Goal: Information Seeking & Learning: Learn about a topic

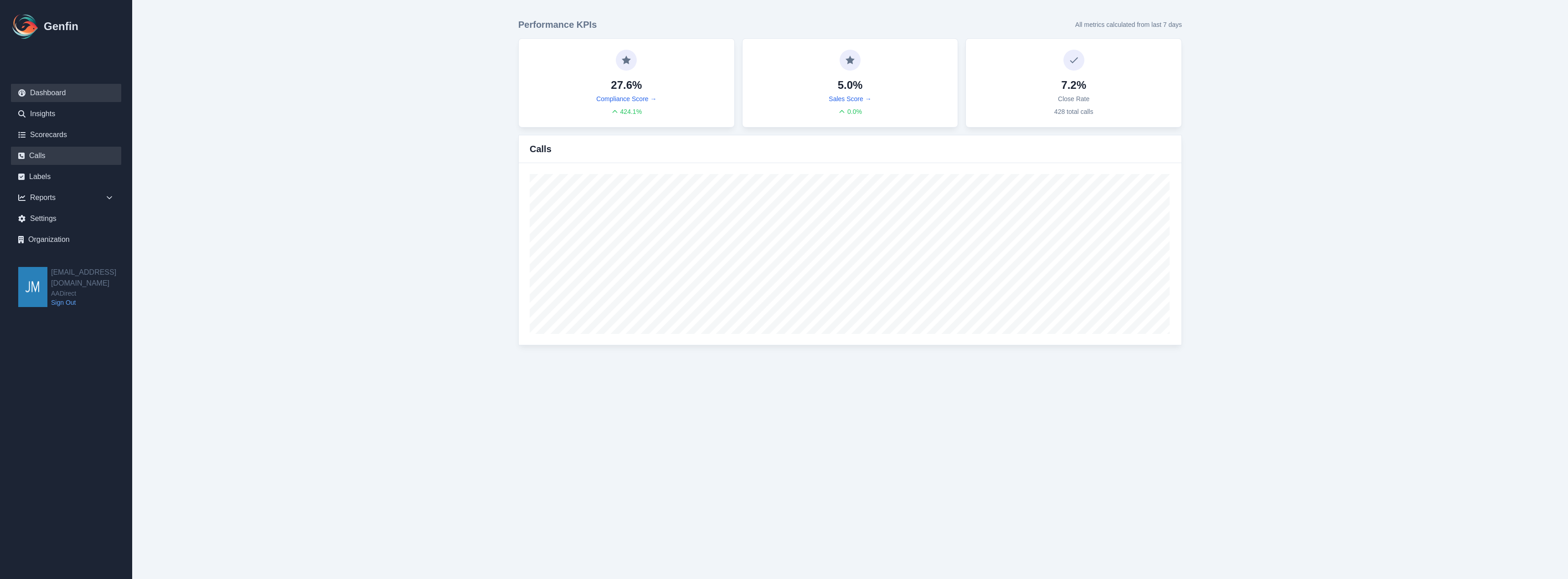
click at [43, 151] on link "Calls" at bounding box center [66, 156] width 110 height 18
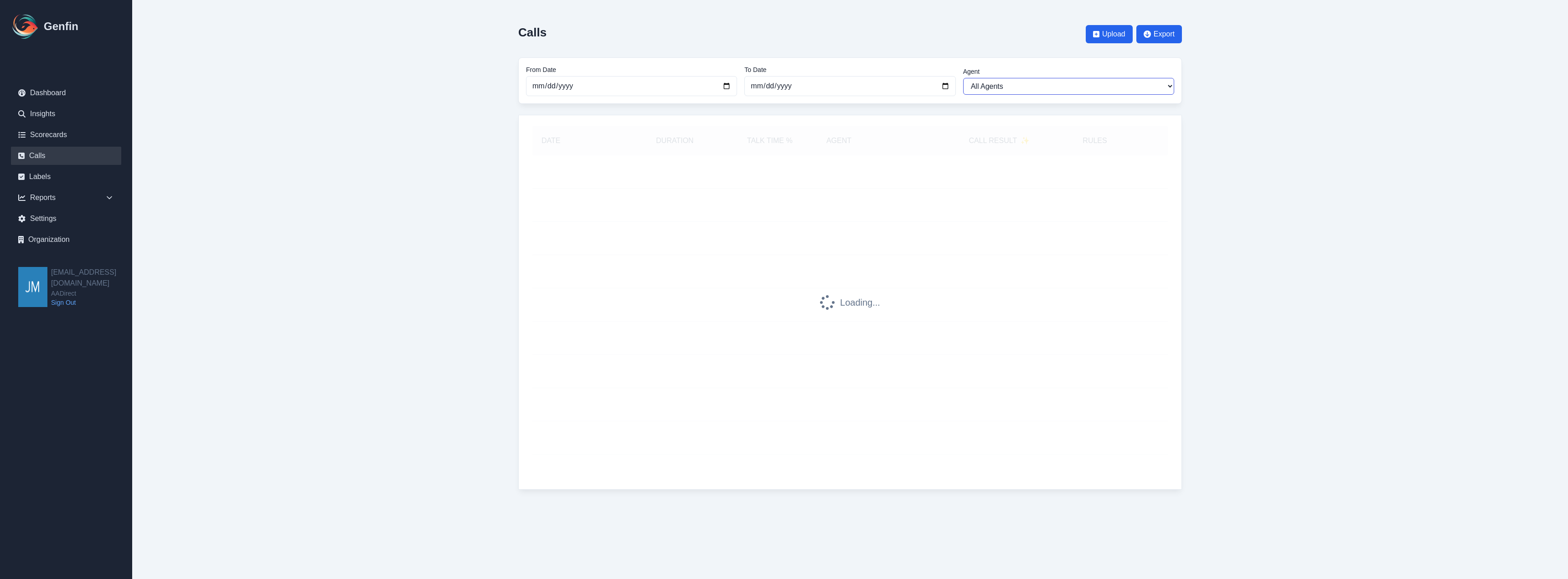
click at [1028, 89] on select "All Agents [PERSON_NAME] [PERSON_NAME] [PERSON_NAME] [PERSON_NAME] [PERSON_NAME…" at bounding box center [1068, 86] width 211 height 17
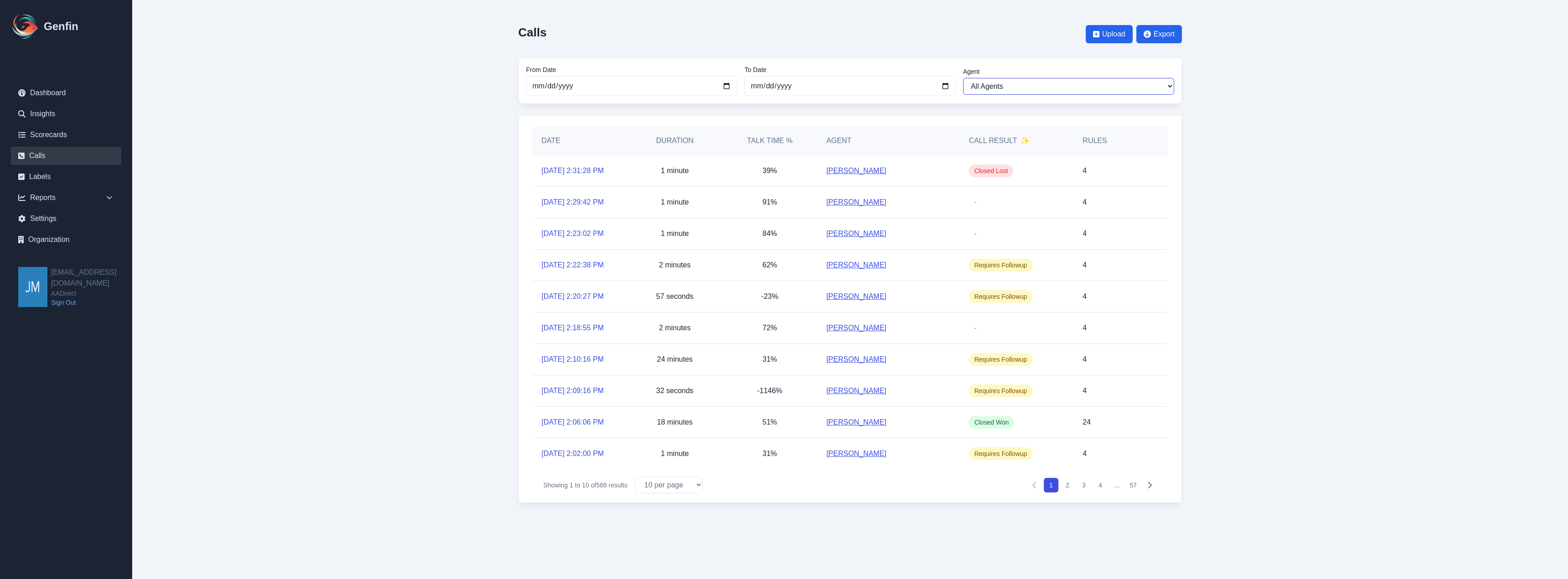
select select "[PERSON_NAME]"
click at [963, 78] on select "All Agents [PERSON_NAME] [PERSON_NAME] [PERSON_NAME] [PERSON_NAME] [PERSON_NAME…" at bounding box center [1068, 86] width 211 height 17
select select "[PERSON_NAME]"
click at [44, 203] on div "Reports" at bounding box center [66, 198] width 110 height 18
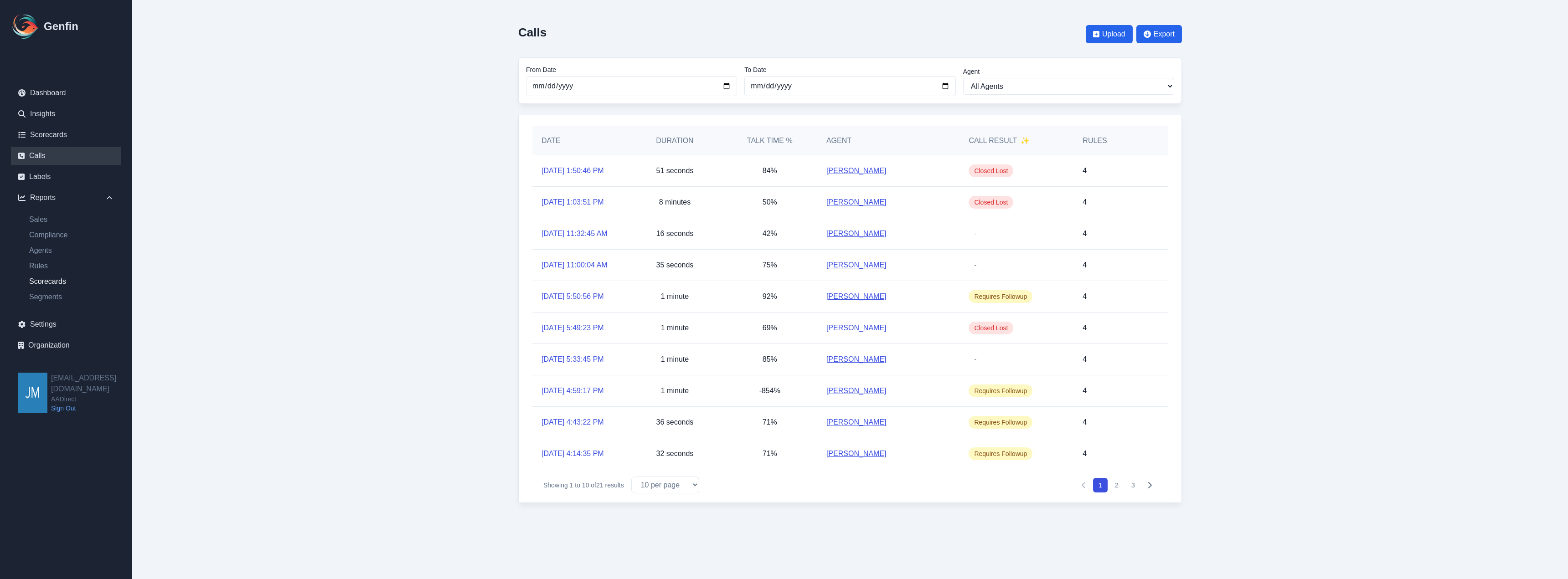
click at [43, 279] on link "Scorecards" at bounding box center [71, 282] width 99 height 11
select select "14"
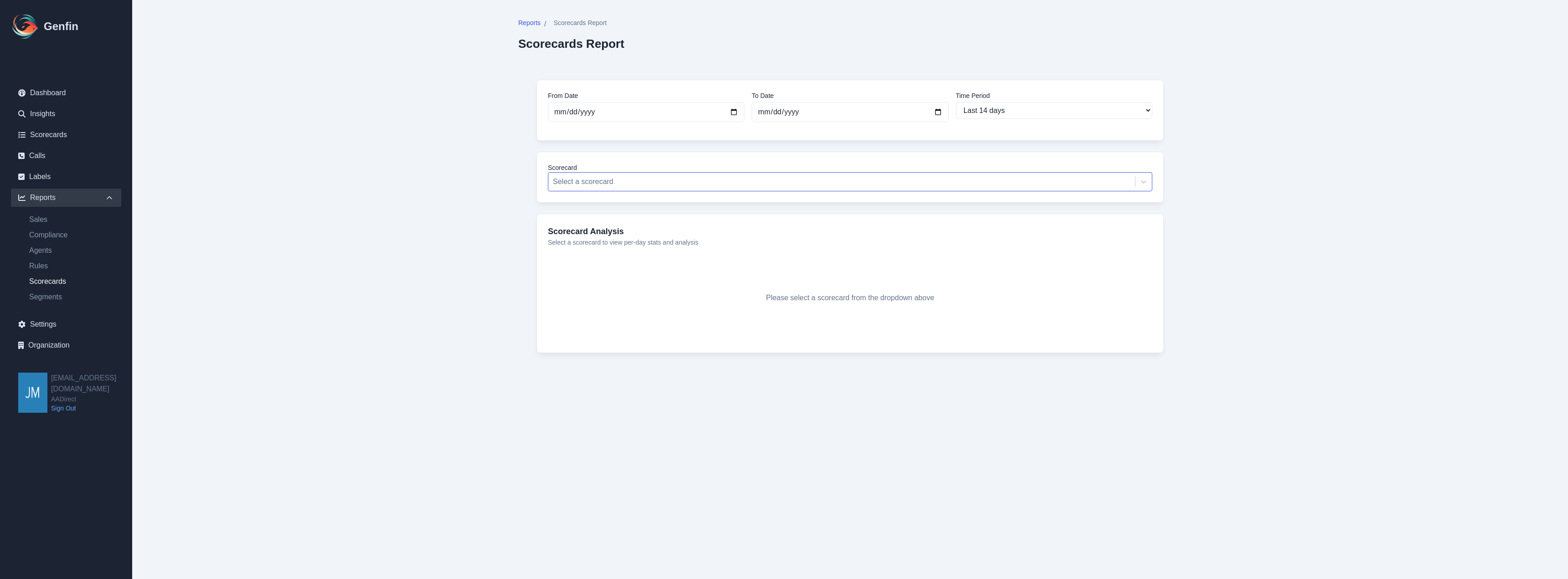
click at [632, 184] on div at bounding box center [841, 181] width 578 height 13
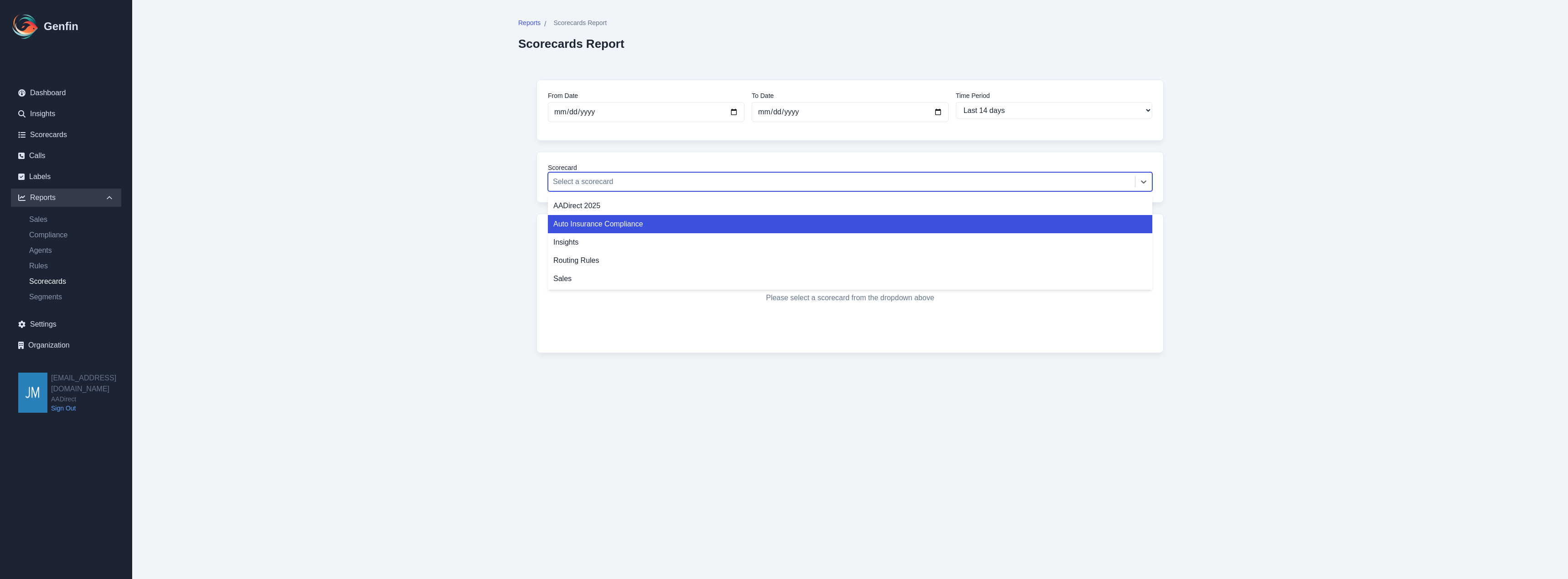
click at [369, 207] on main "Reports / Scorecards Report Scorecards Report From Date 2025-08-20 To Date 2025…" at bounding box center [850, 202] width 1436 height 404
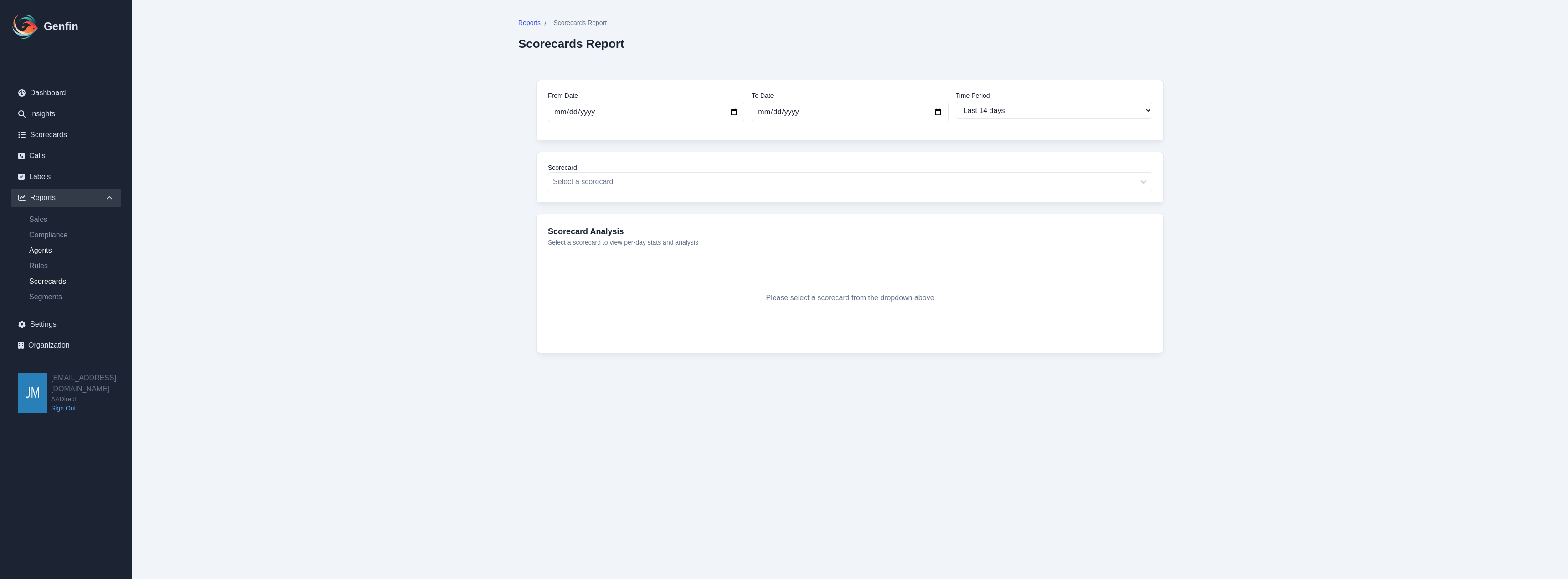
click at [37, 249] on link "Agents" at bounding box center [71, 251] width 99 height 11
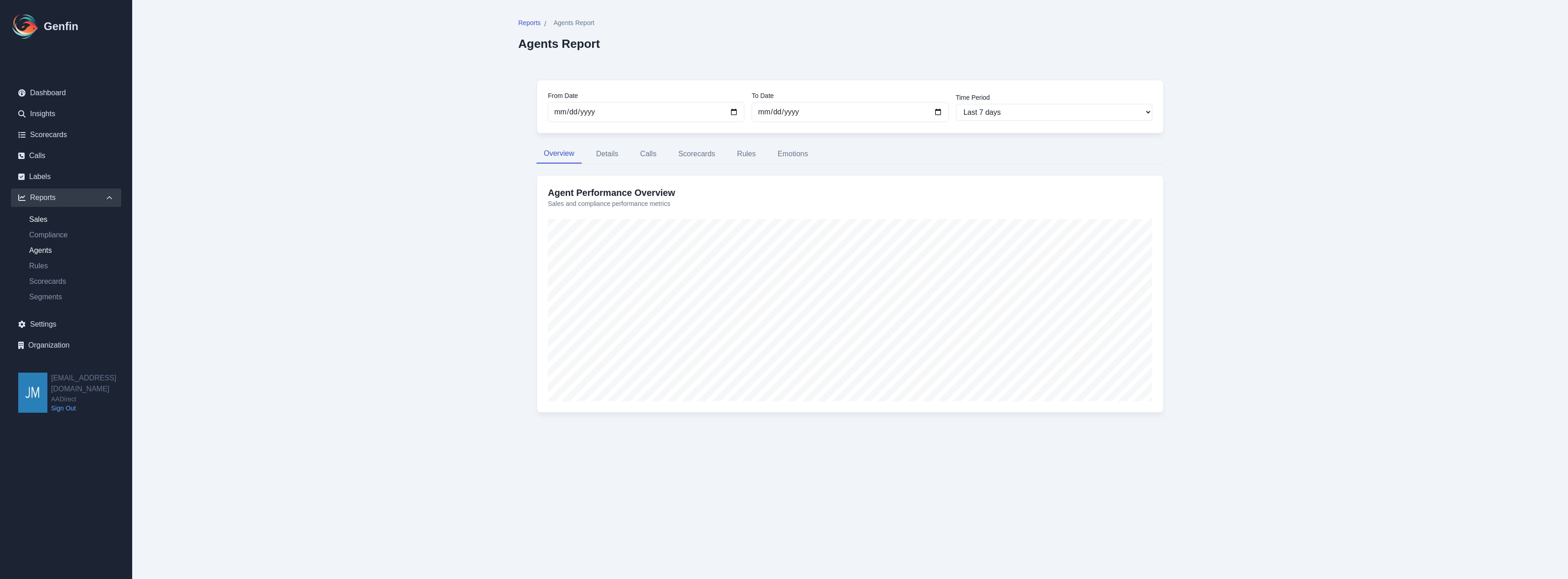
click at [37, 215] on link "Sales" at bounding box center [71, 220] width 99 height 11
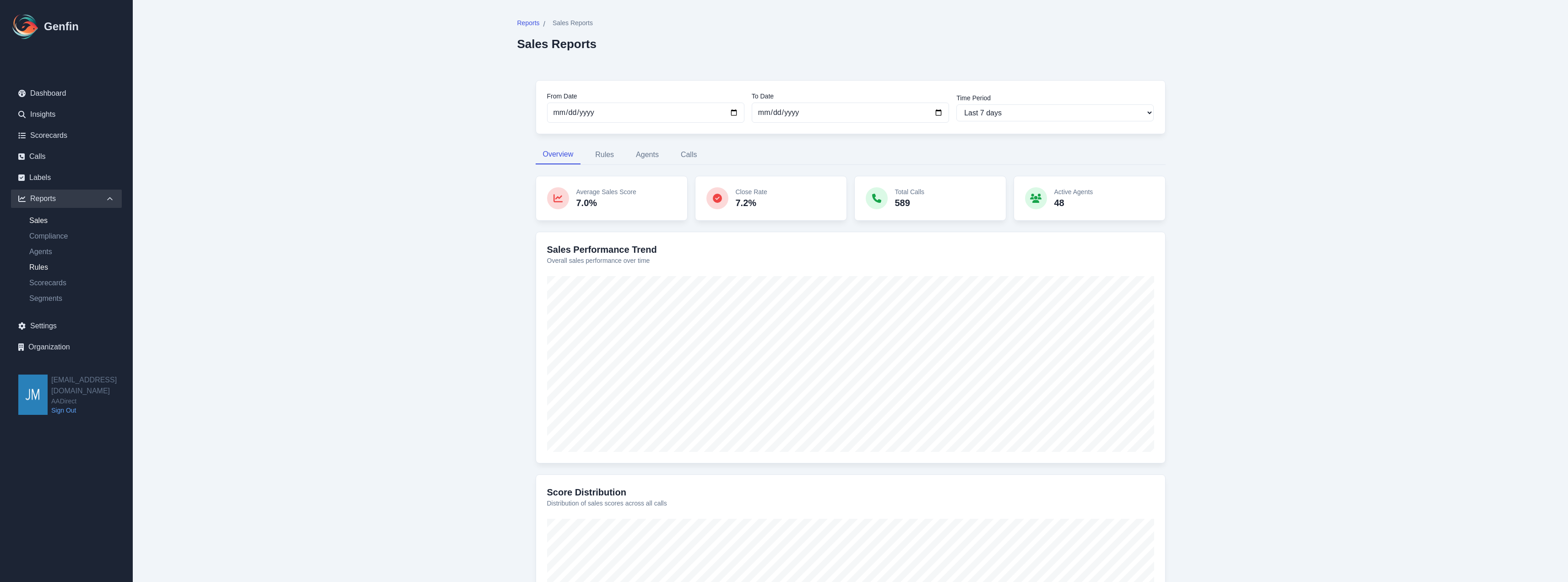
click at [34, 268] on link "Rules" at bounding box center [72, 267] width 100 height 11
select select "14"
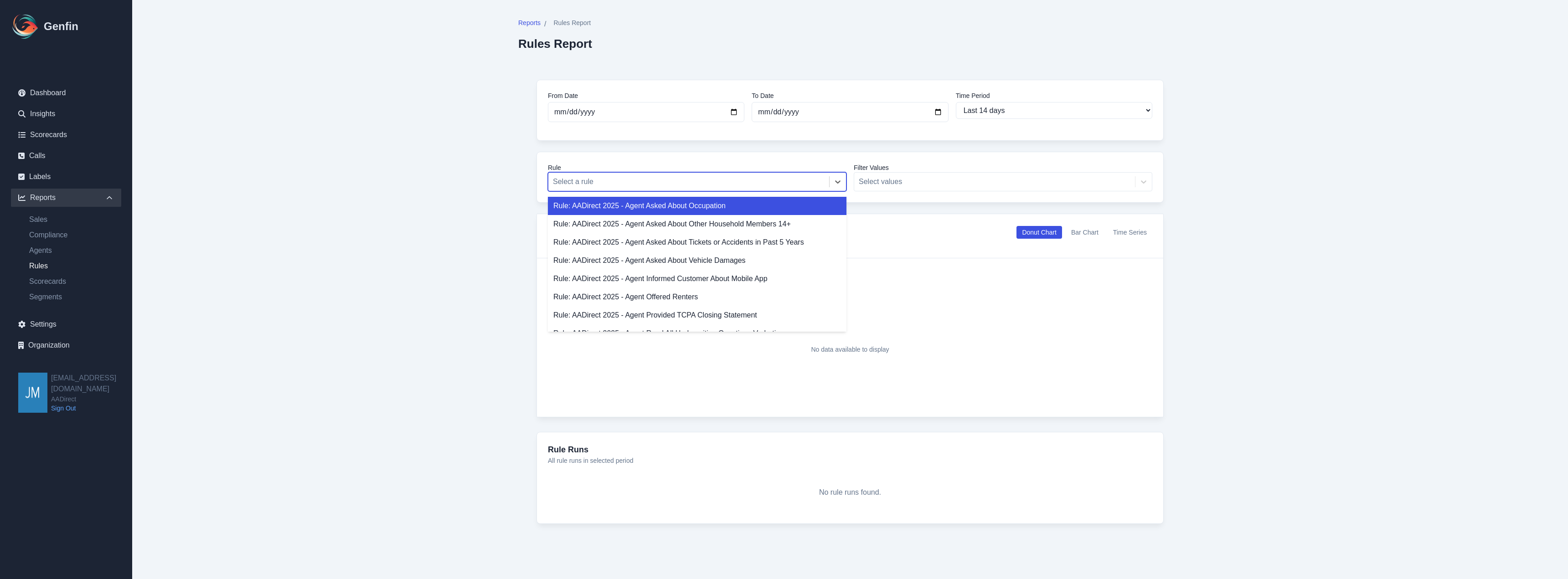
click at [771, 179] on div at bounding box center [688, 181] width 271 height 13
click at [767, 156] on div "Rule 21 results available. Use Up and Down to choose options, press Enter to se…" at bounding box center [850, 177] width 627 height 51
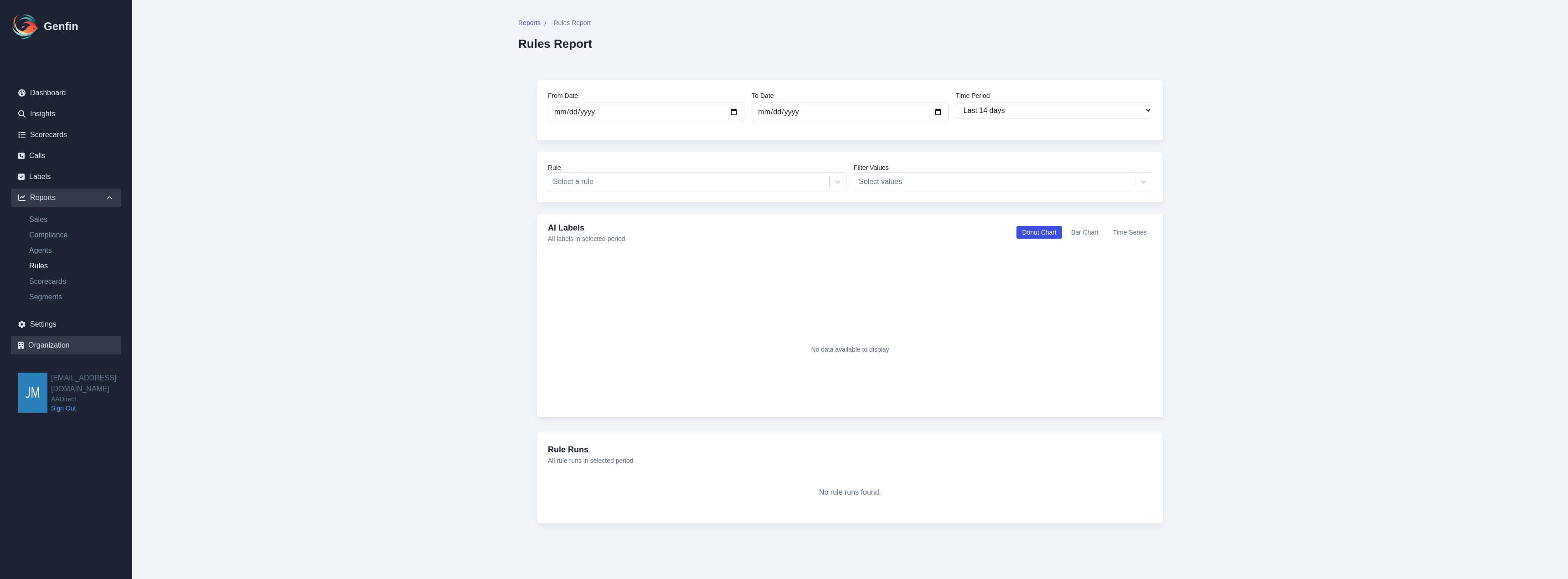
click at [52, 342] on link "Organization" at bounding box center [66, 345] width 110 height 18
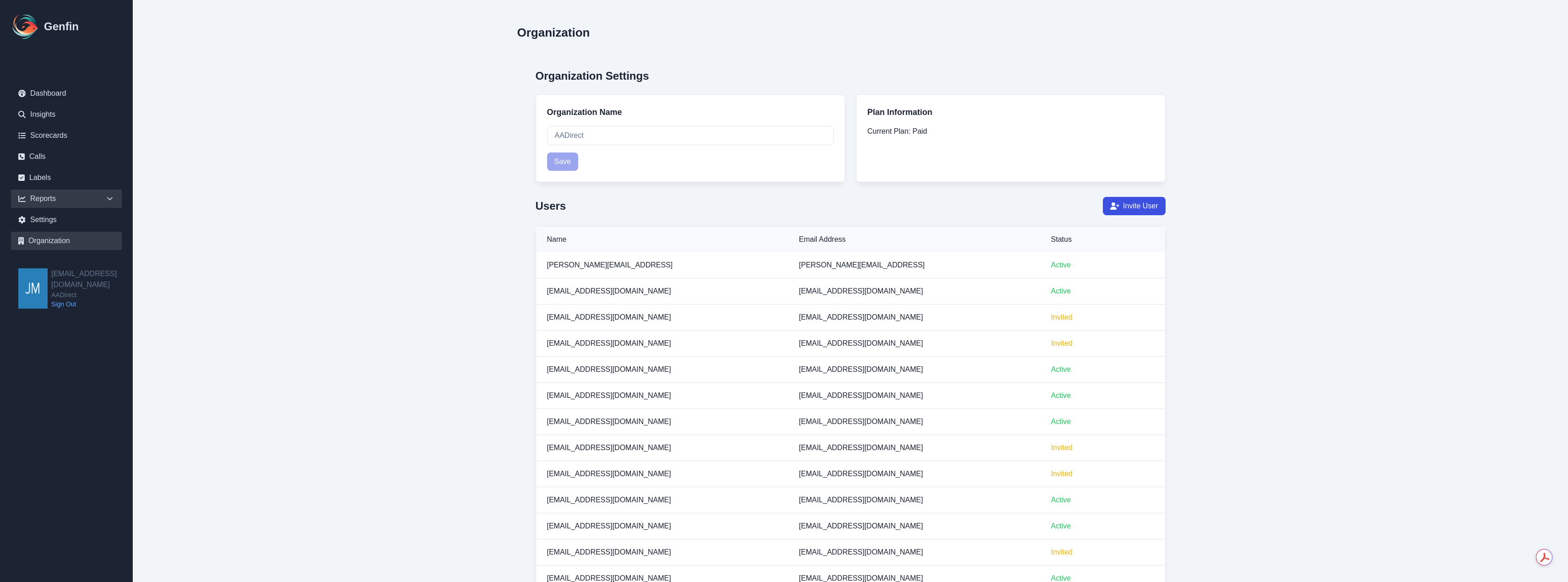
click at [23, 197] on icon at bounding box center [22, 199] width 7 height 7
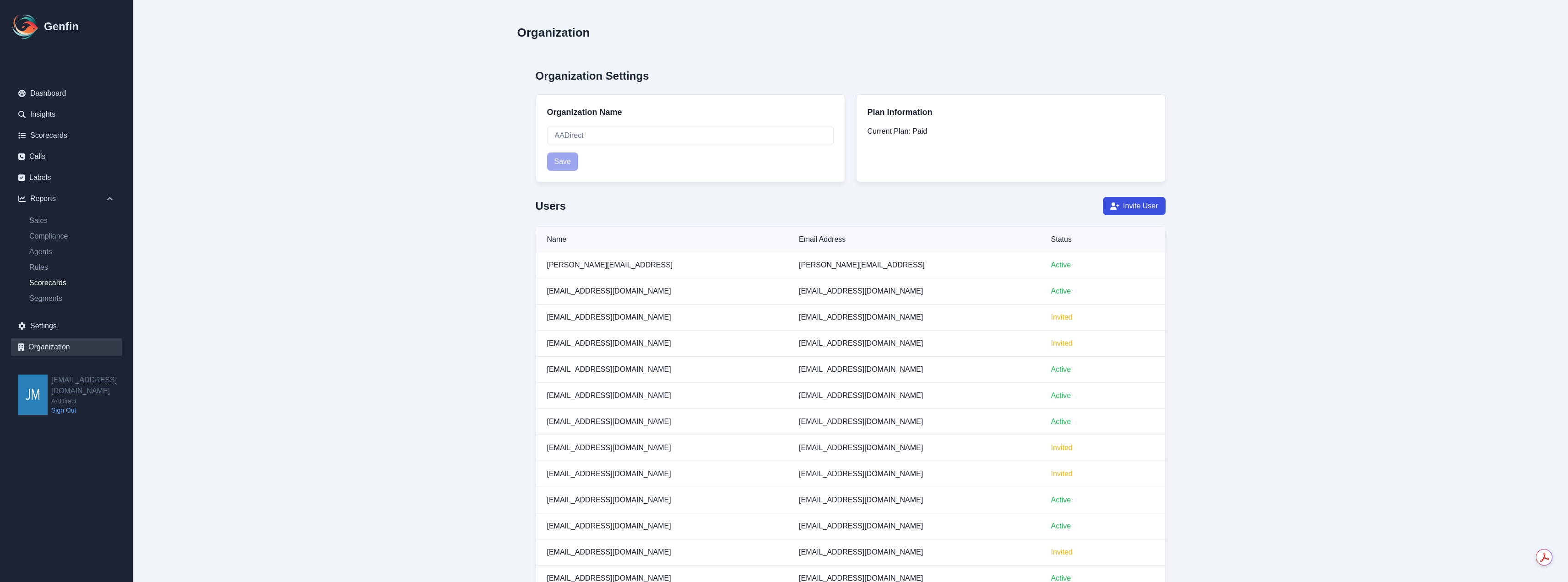
click at [51, 282] on link "Scorecards" at bounding box center [72, 283] width 100 height 11
select select "14"
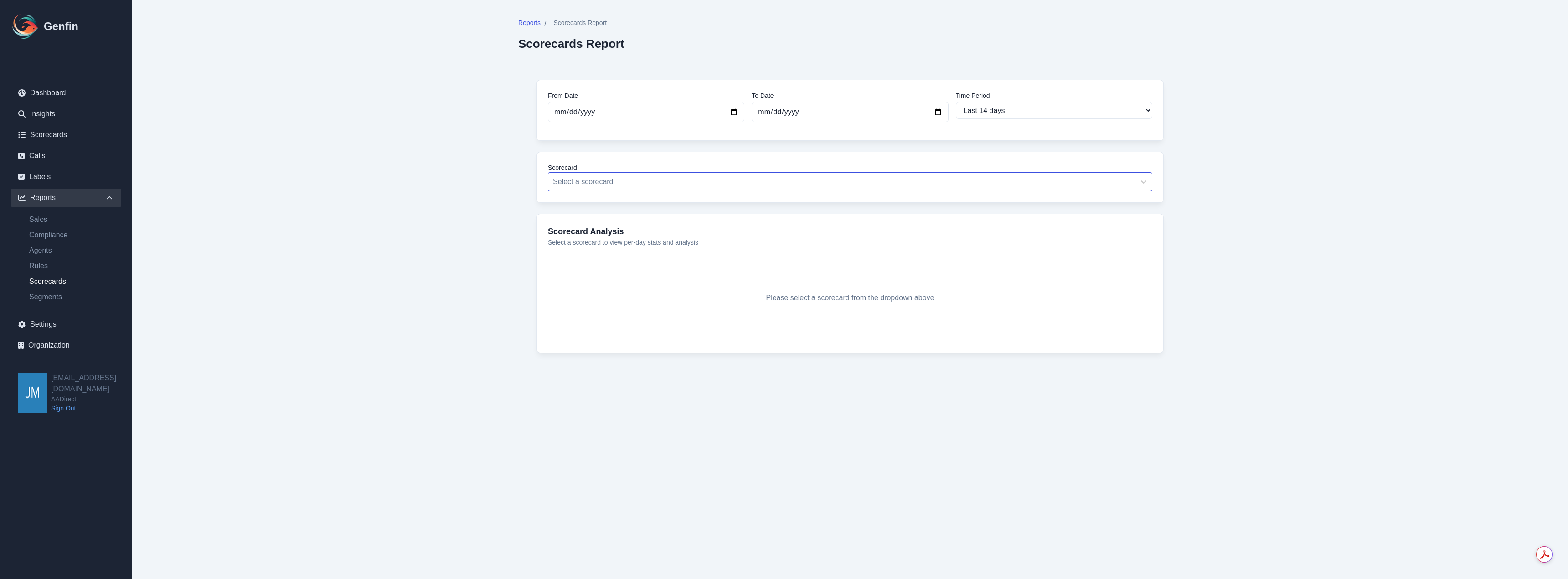
click at [937, 188] on div at bounding box center [841, 181] width 578 height 13
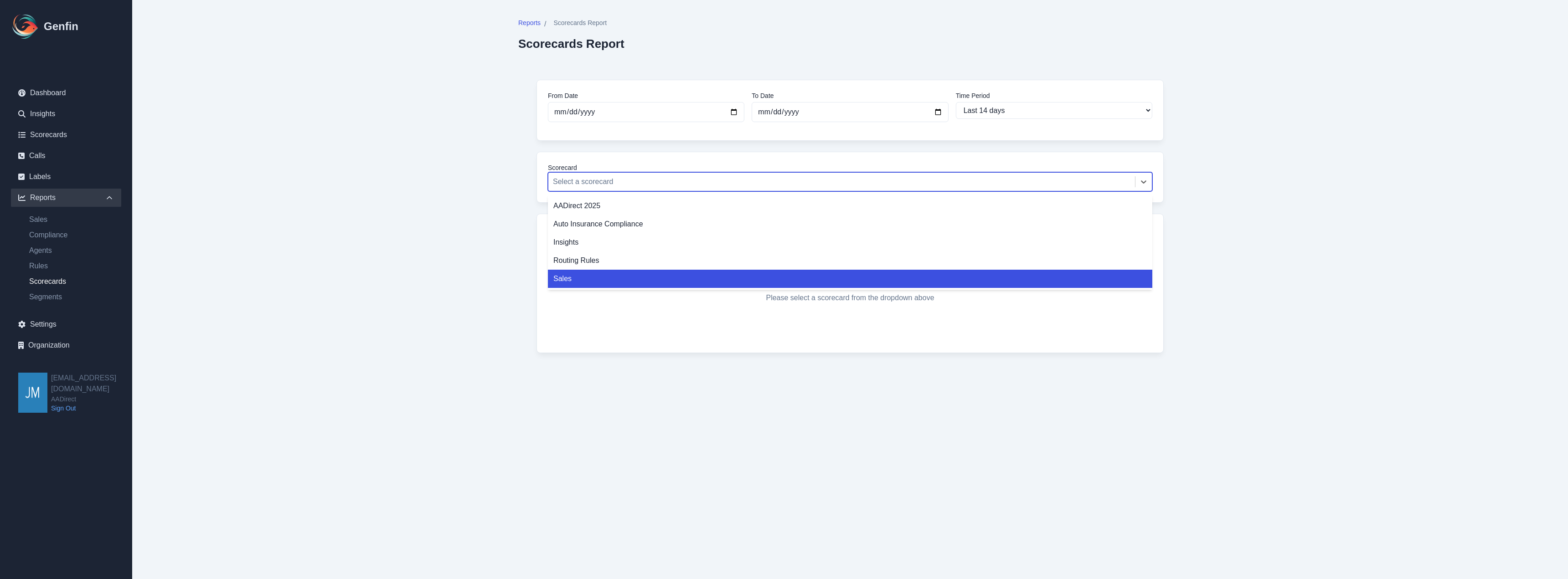
click at [559, 282] on div "Sales" at bounding box center [850, 279] width 604 height 18
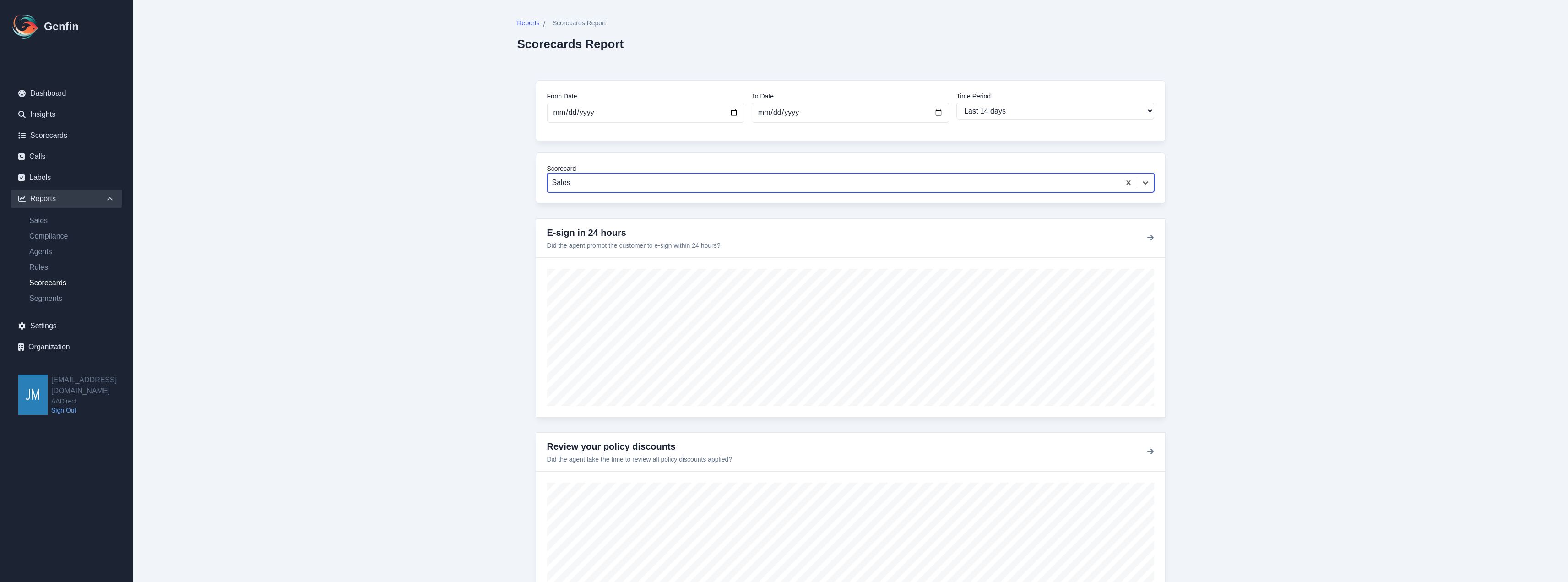
click at [649, 186] on div at bounding box center [834, 182] width 564 height 13
click at [64, 130] on link "Scorecards" at bounding box center [66, 136] width 111 height 18
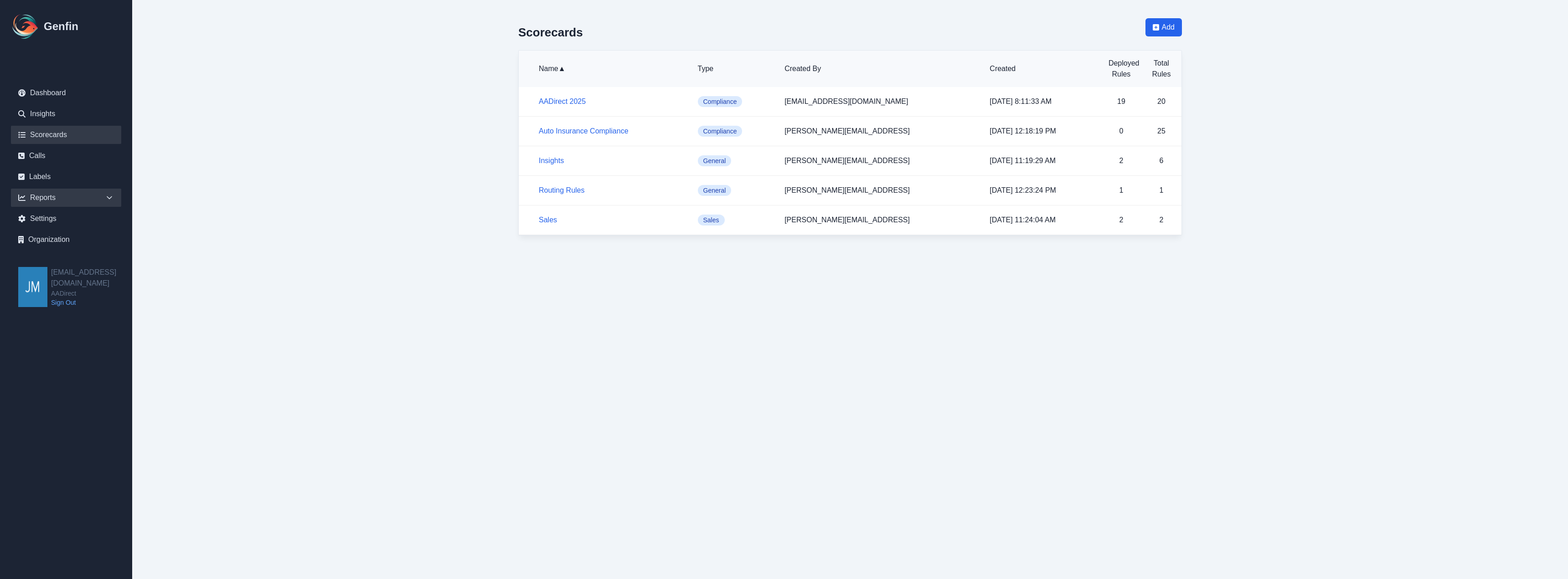
click at [39, 198] on div "Reports" at bounding box center [66, 198] width 110 height 18
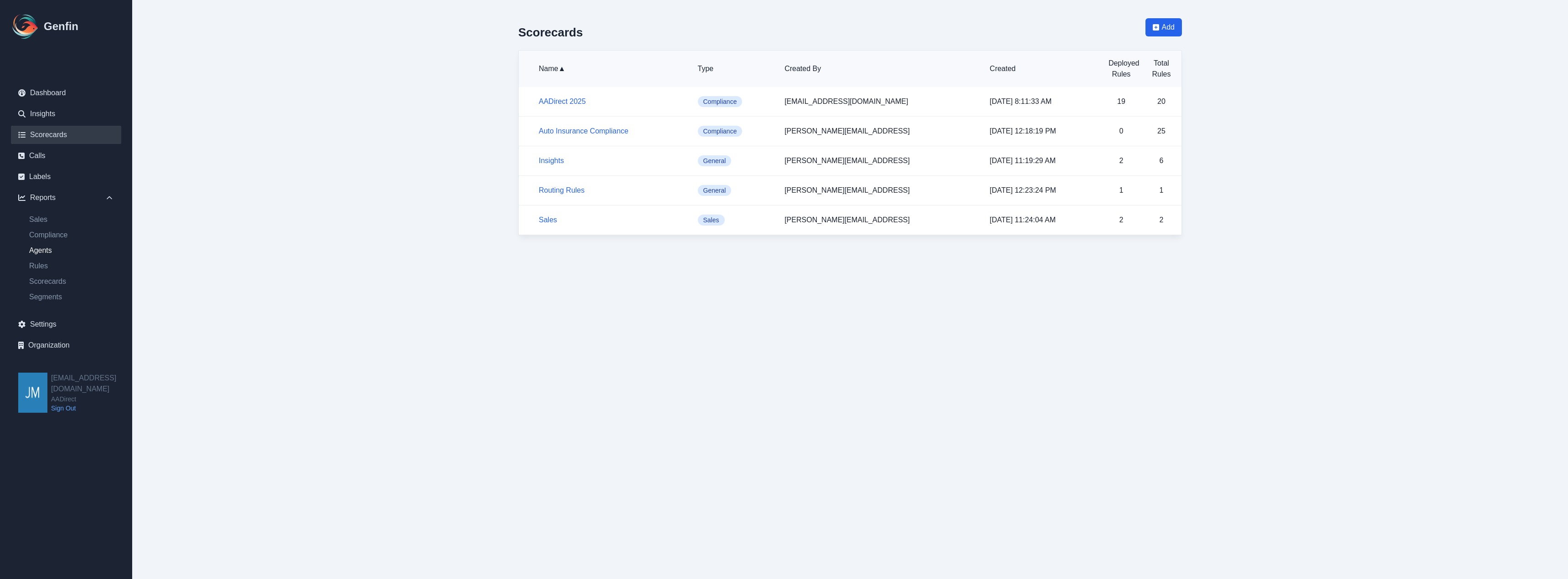
click at [51, 248] on link "Agents" at bounding box center [71, 251] width 99 height 11
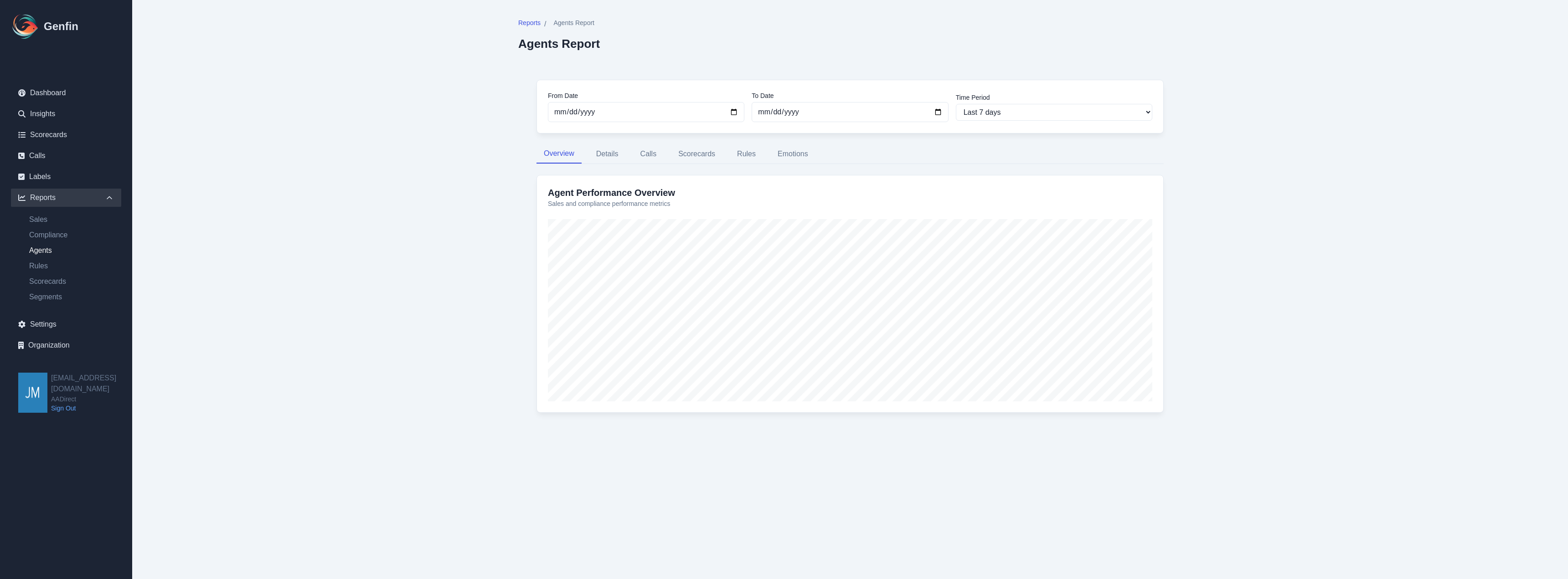
click at [566, 21] on span "Agents Report" at bounding box center [573, 23] width 41 height 9
click at [538, 22] on span "Reports" at bounding box center [529, 23] width 23 height 9
click at [44, 217] on link "Sales" at bounding box center [71, 220] width 99 height 11
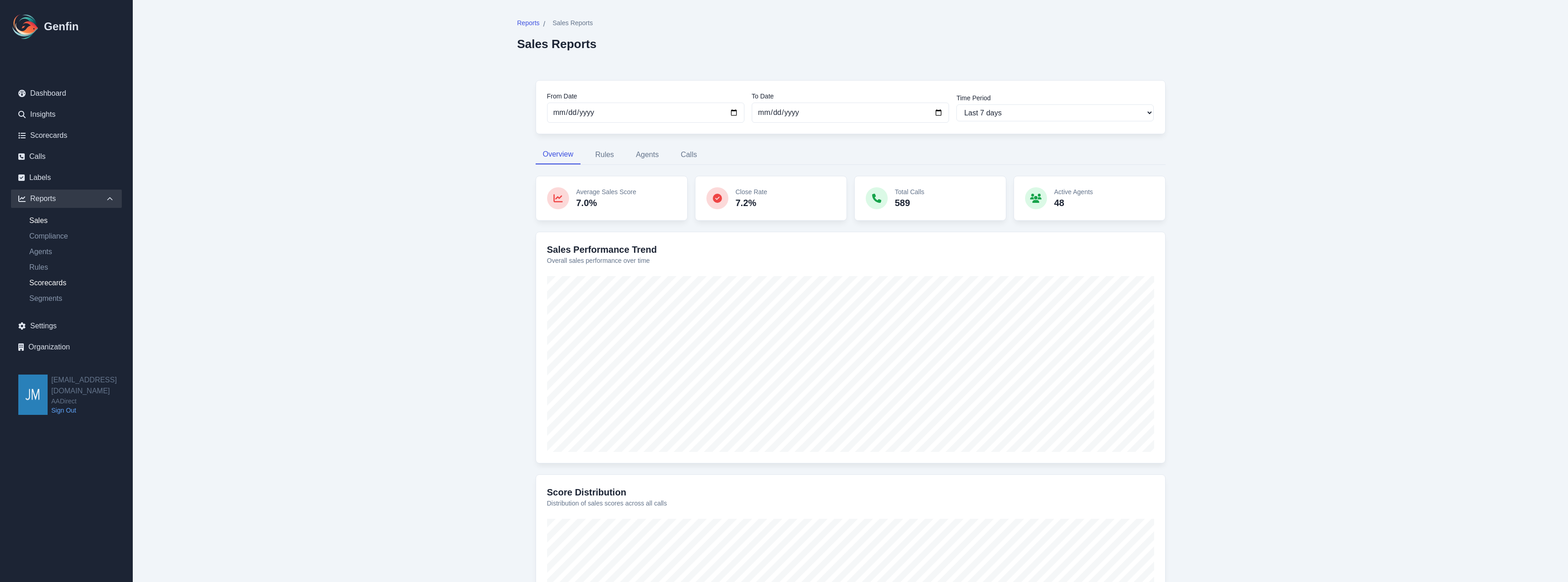
click at [46, 281] on link "Scorecards" at bounding box center [72, 283] width 100 height 11
select select "14"
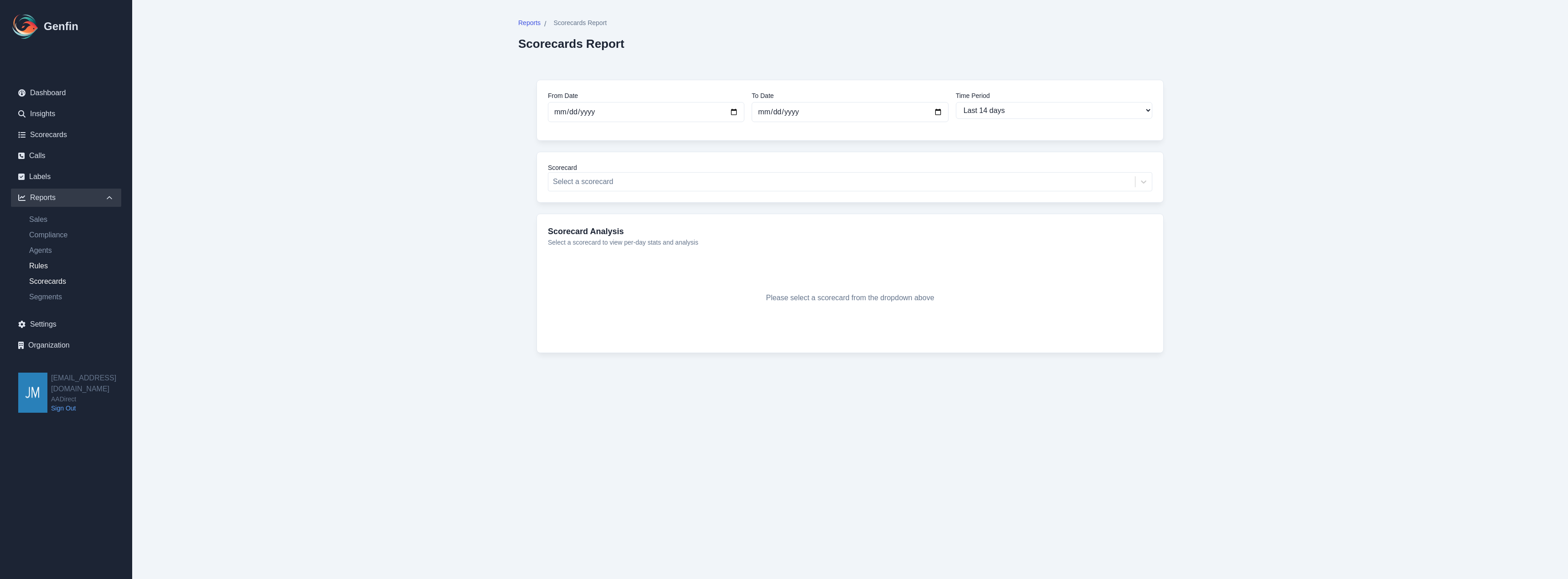
click at [28, 264] on link "Rules" at bounding box center [71, 266] width 99 height 11
select select "14"
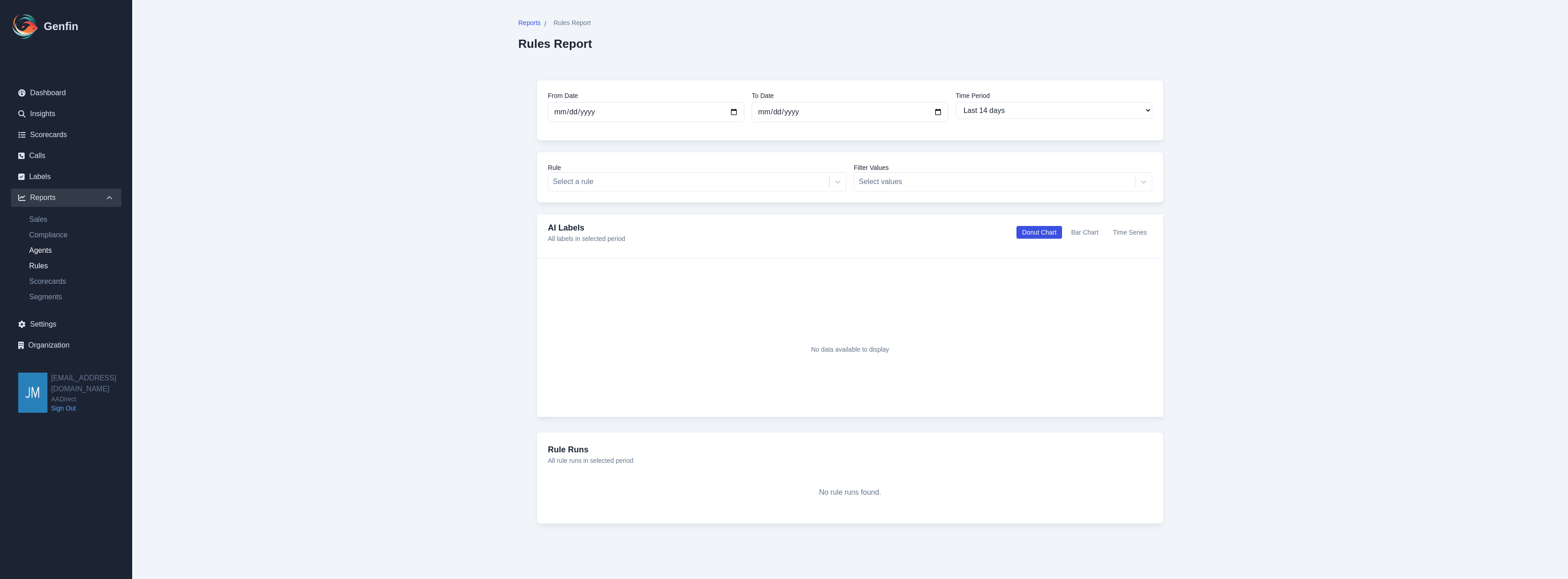
click at [30, 249] on link "Agents" at bounding box center [71, 251] width 99 height 11
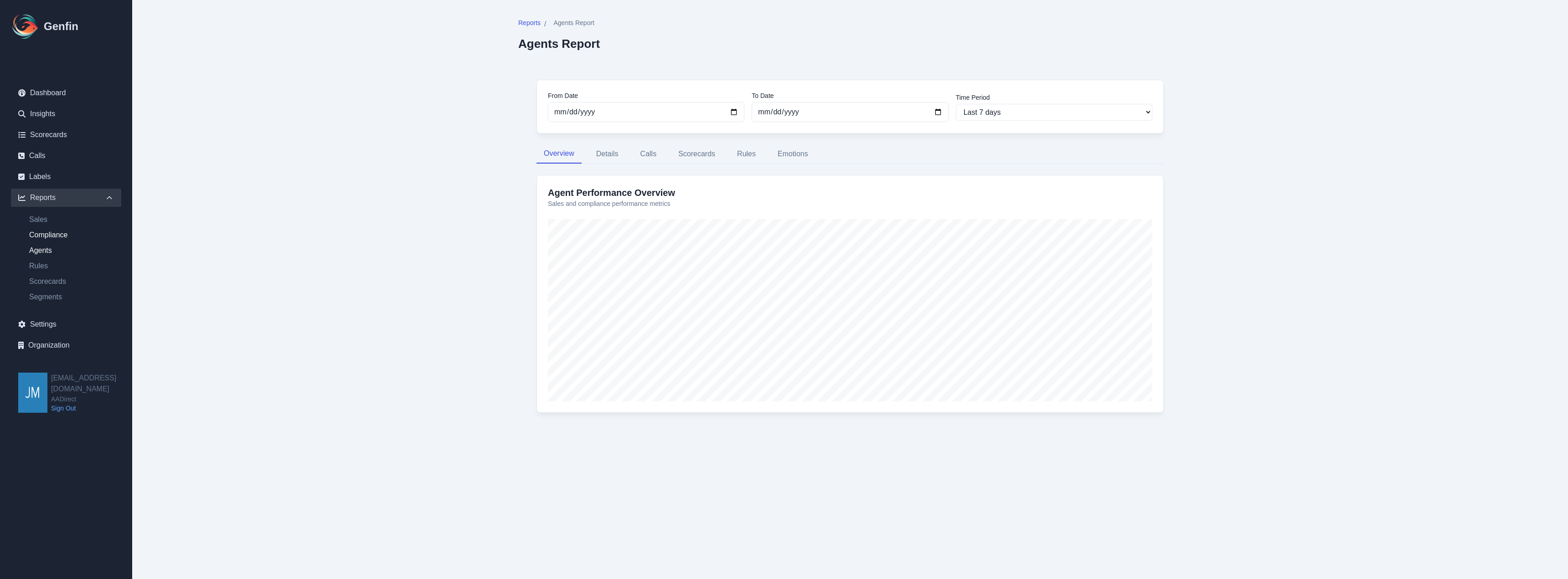
click at [42, 233] on link "Compliance" at bounding box center [71, 235] width 99 height 11
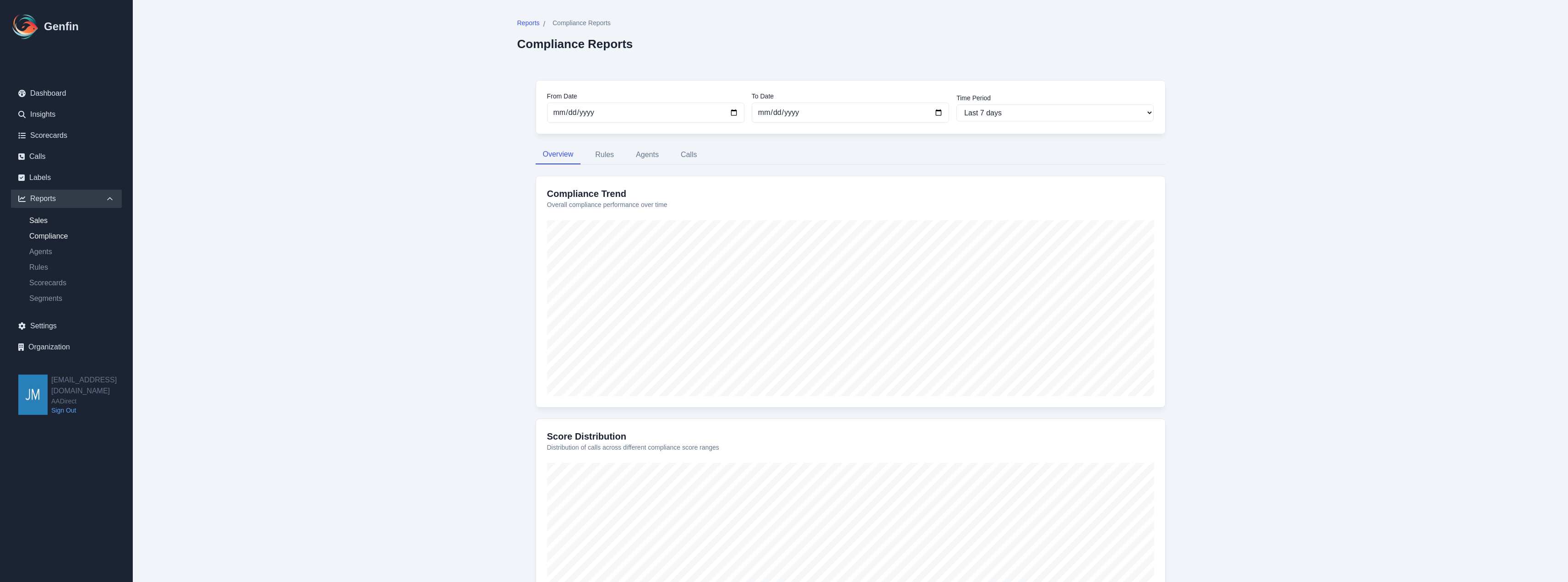
click at [39, 221] on link "Sales" at bounding box center [72, 221] width 100 height 11
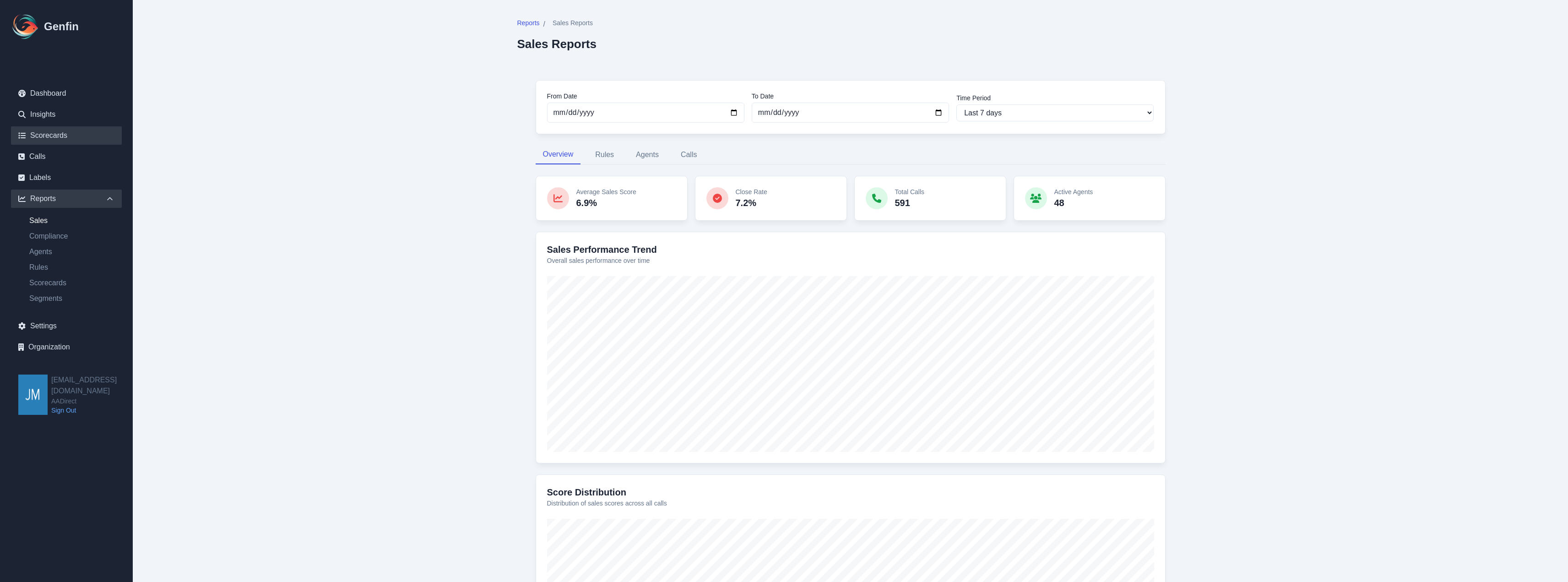
click at [50, 133] on link "Scorecards" at bounding box center [66, 136] width 111 height 18
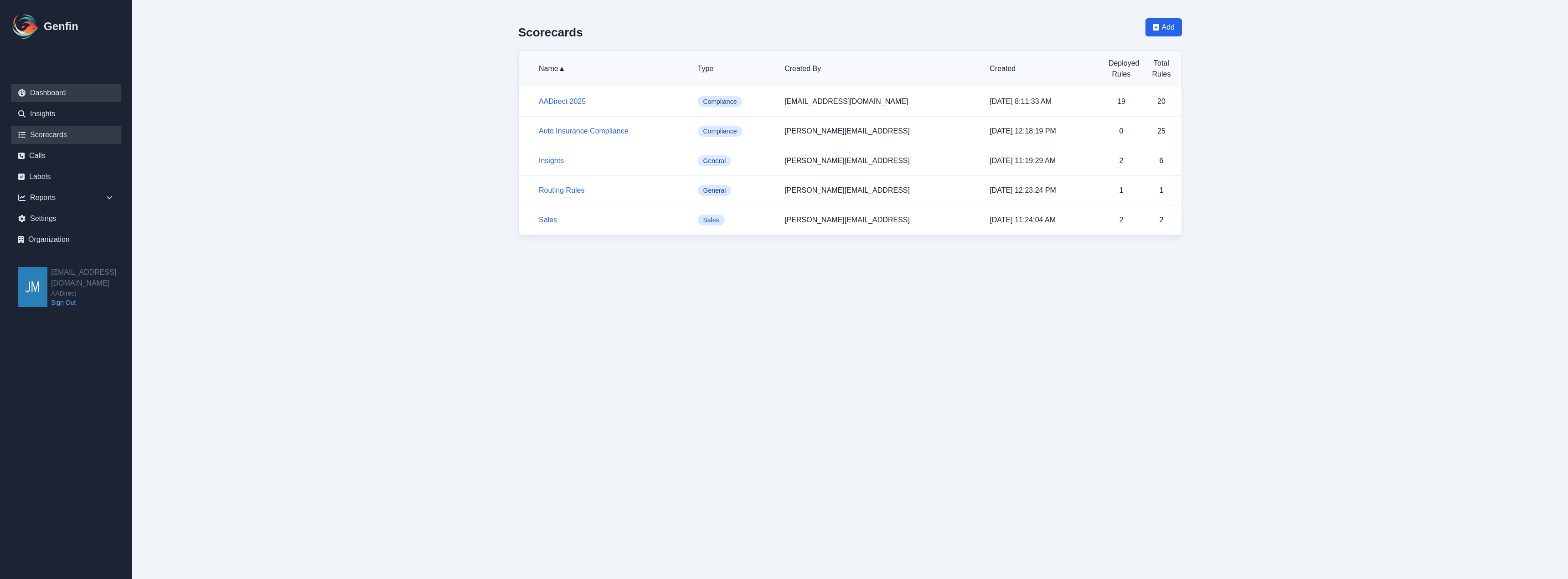
click at [28, 91] on link "Dashboard" at bounding box center [66, 93] width 110 height 18
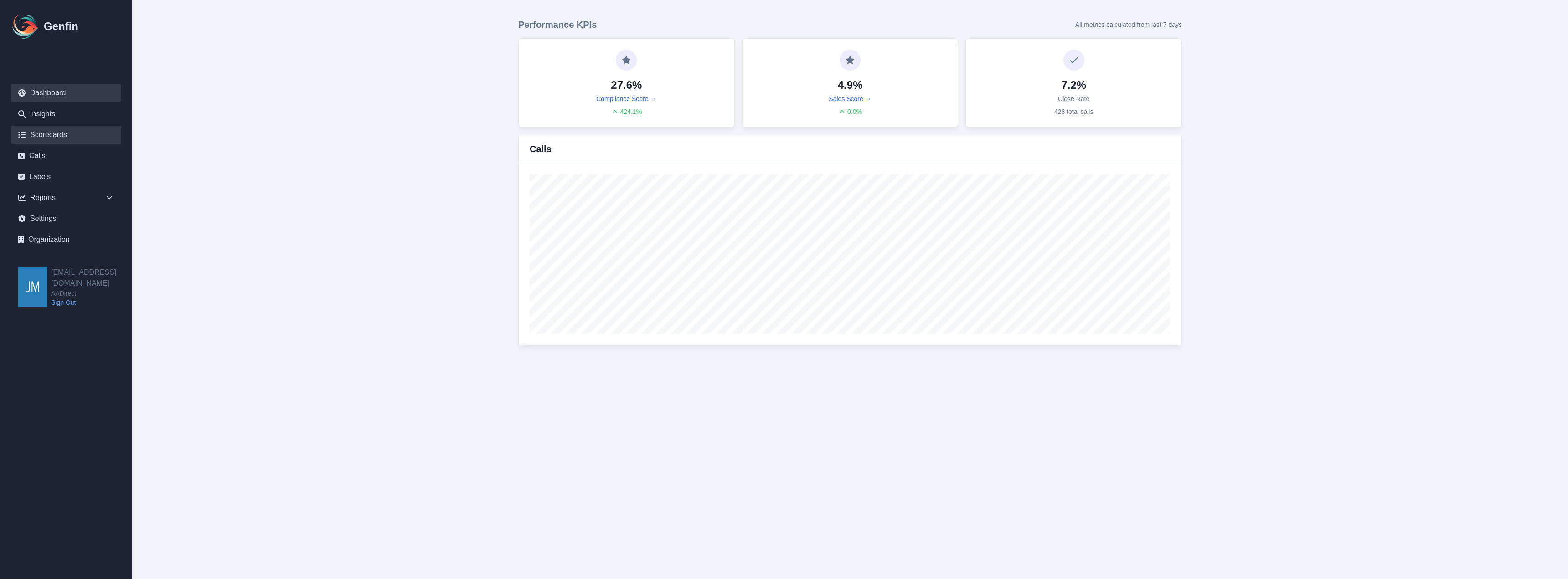
click at [49, 130] on link "Scorecards" at bounding box center [66, 135] width 110 height 18
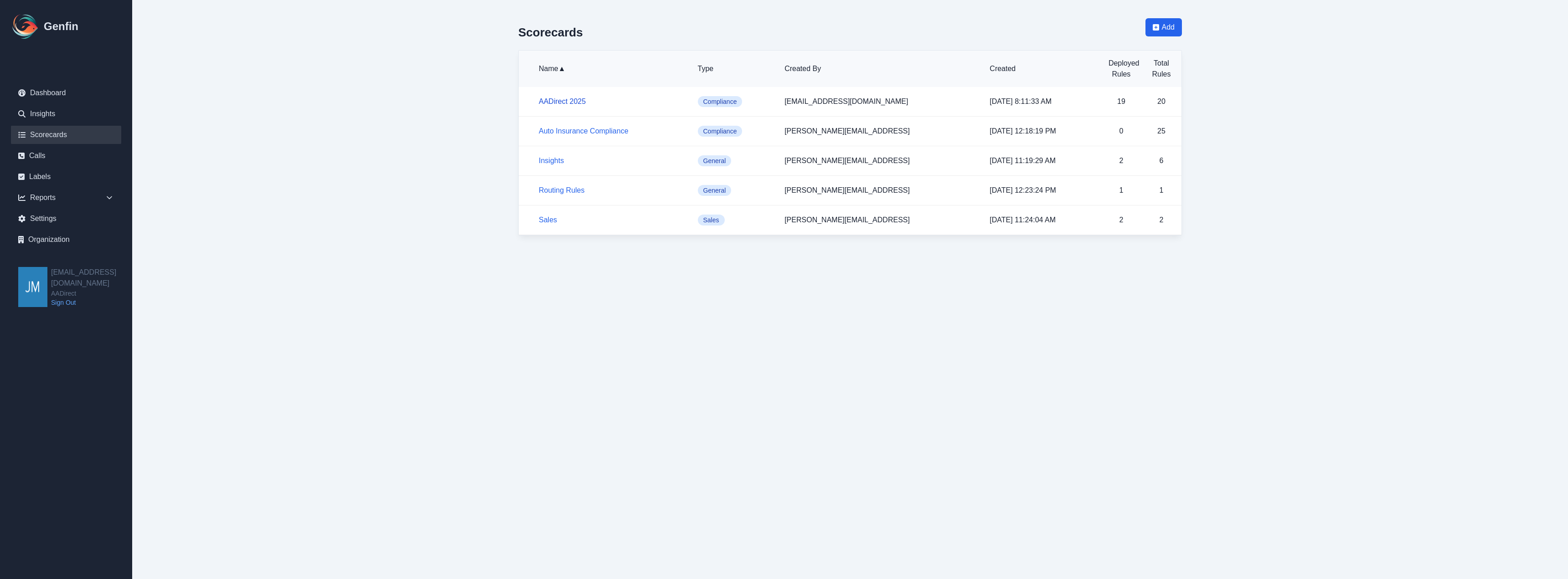
click at [555, 100] on link "AADirect 2025" at bounding box center [562, 101] width 47 height 8
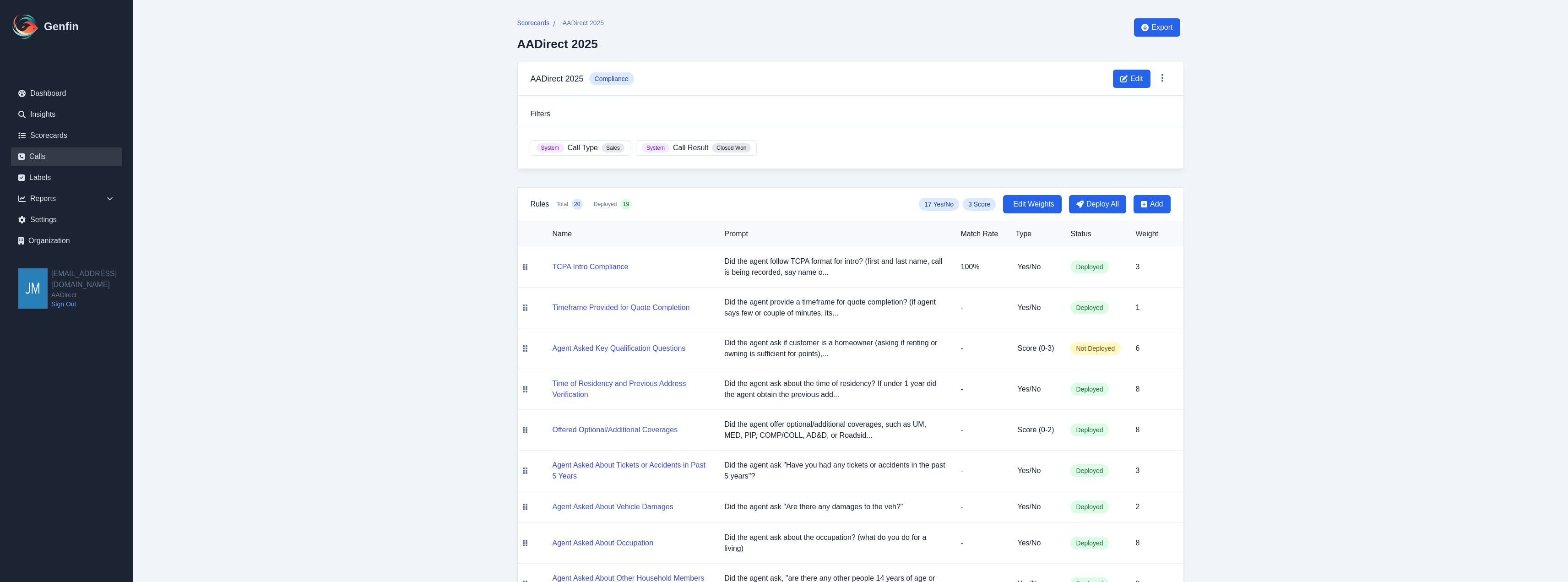
click at [37, 158] on link "Calls" at bounding box center [66, 157] width 111 height 18
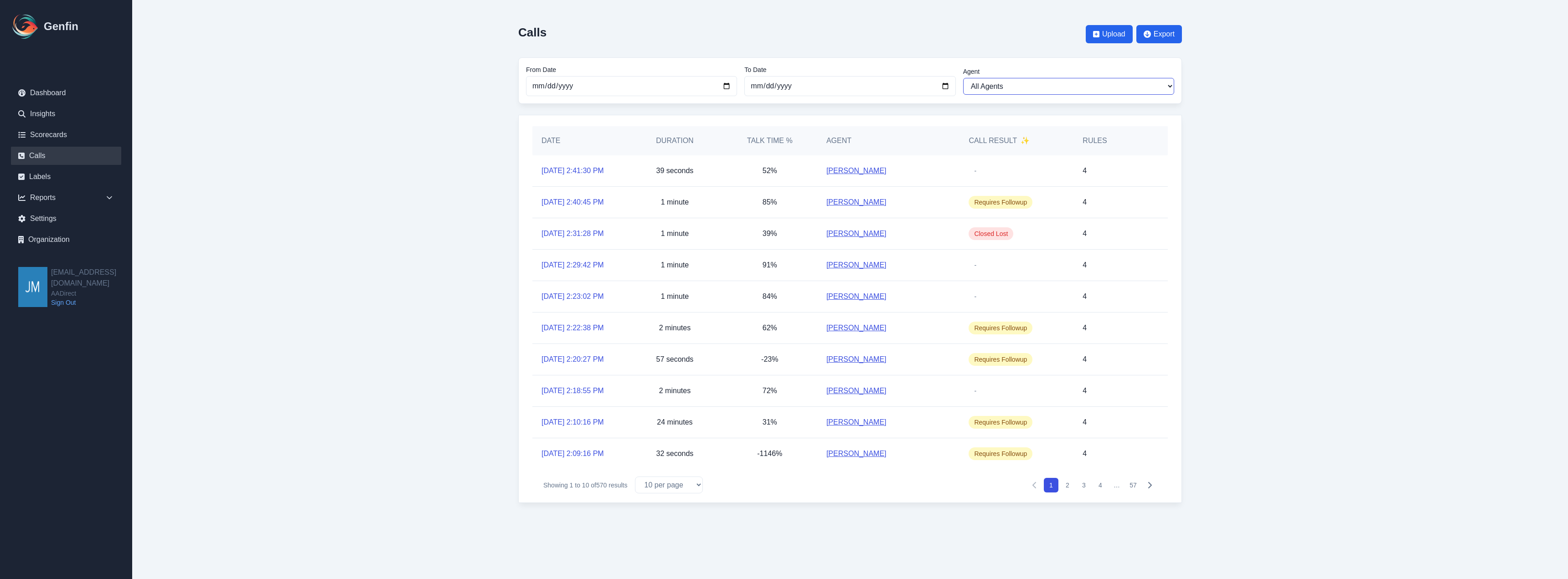
click at [1068, 86] on select "All Agents [PERSON_NAME] [PERSON_NAME] [PERSON_NAME] [PERSON_NAME] [PERSON_NAME…" at bounding box center [1068, 86] width 211 height 17
select select "[PERSON_NAME]"
click at [963, 78] on select "All Agents [PERSON_NAME] [PERSON_NAME] [PERSON_NAME] [PERSON_NAME] [PERSON_NAME…" at bounding box center [1068, 86] width 211 height 17
select select "[PERSON_NAME]"
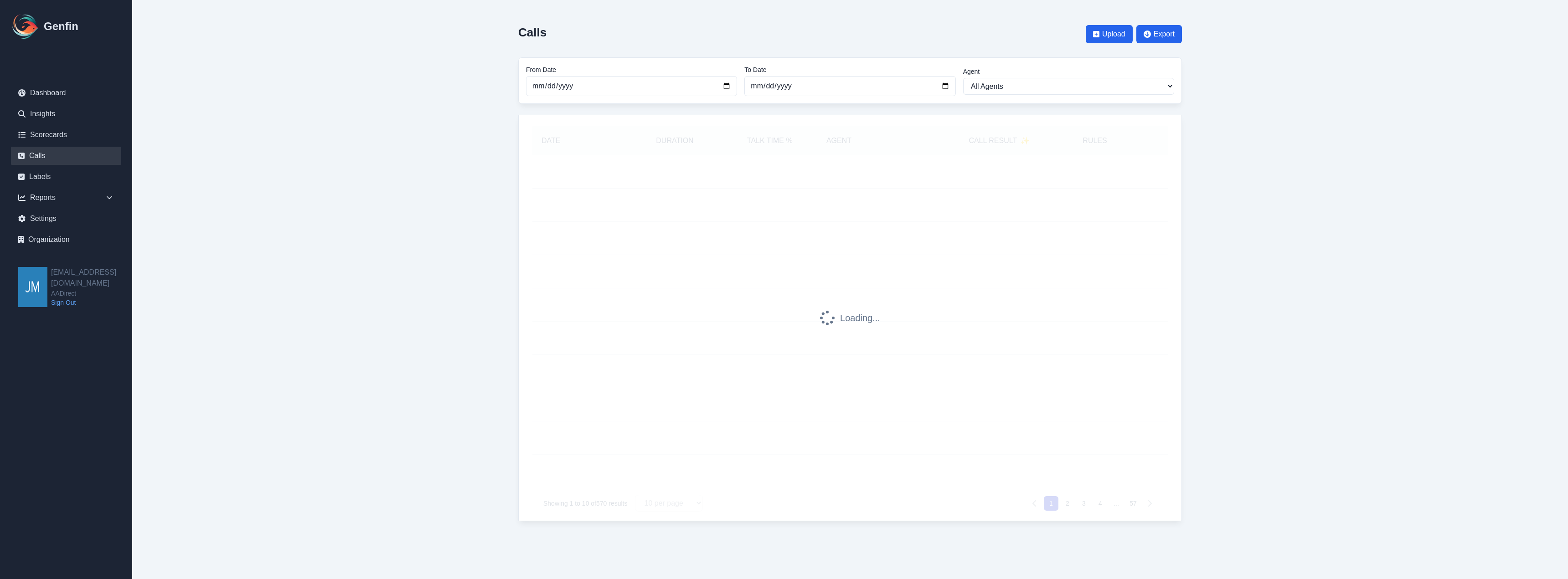
click at [1234, 164] on main "Calls Upload Export From Date 2025-08-01 To Date 2025-09-03 Agent All Agents An…" at bounding box center [850, 269] width 1436 height 539
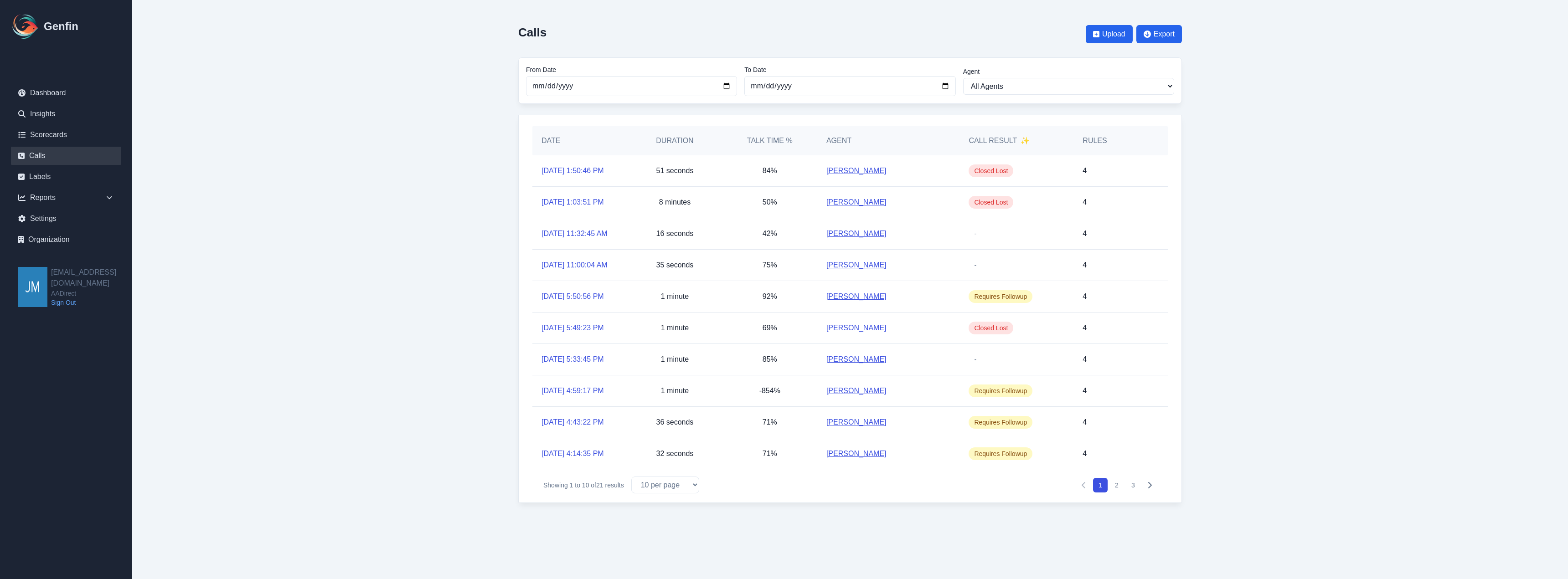
click at [852, 175] on link "[PERSON_NAME]" at bounding box center [856, 171] width 60 height 11
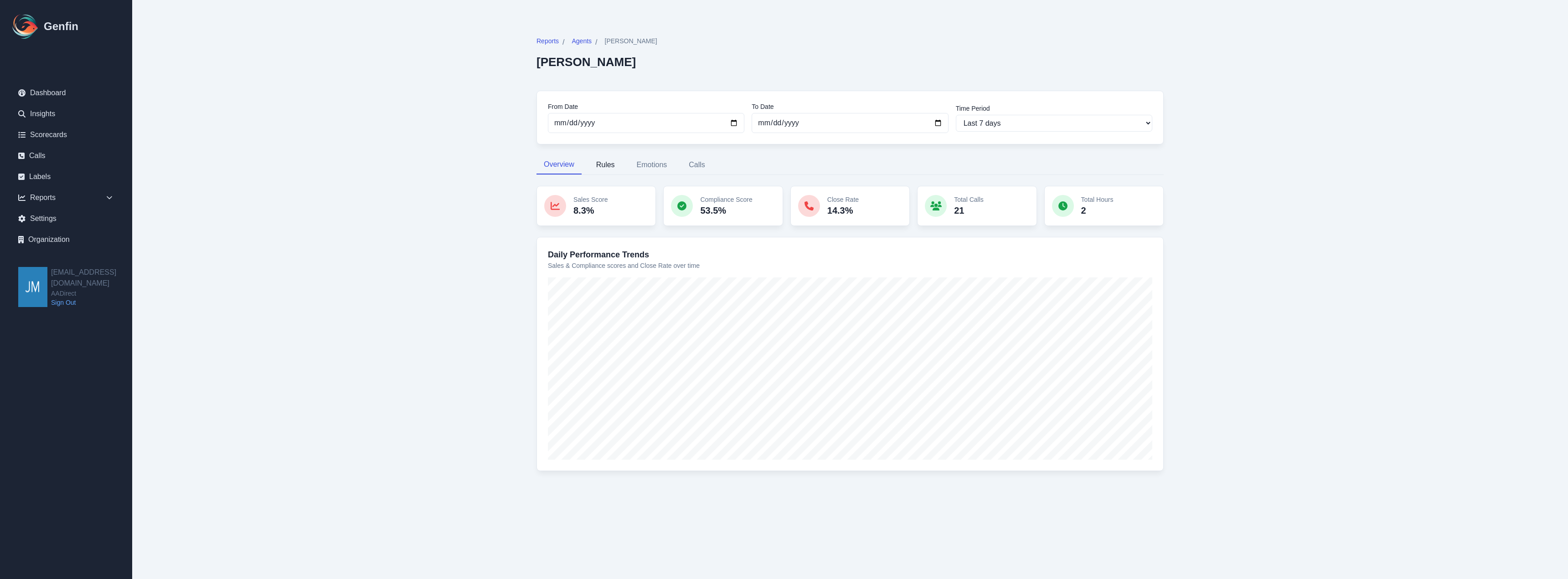
click at [615, 161] on button "Rules" at bounding box center [605, 164] width 33 height 19
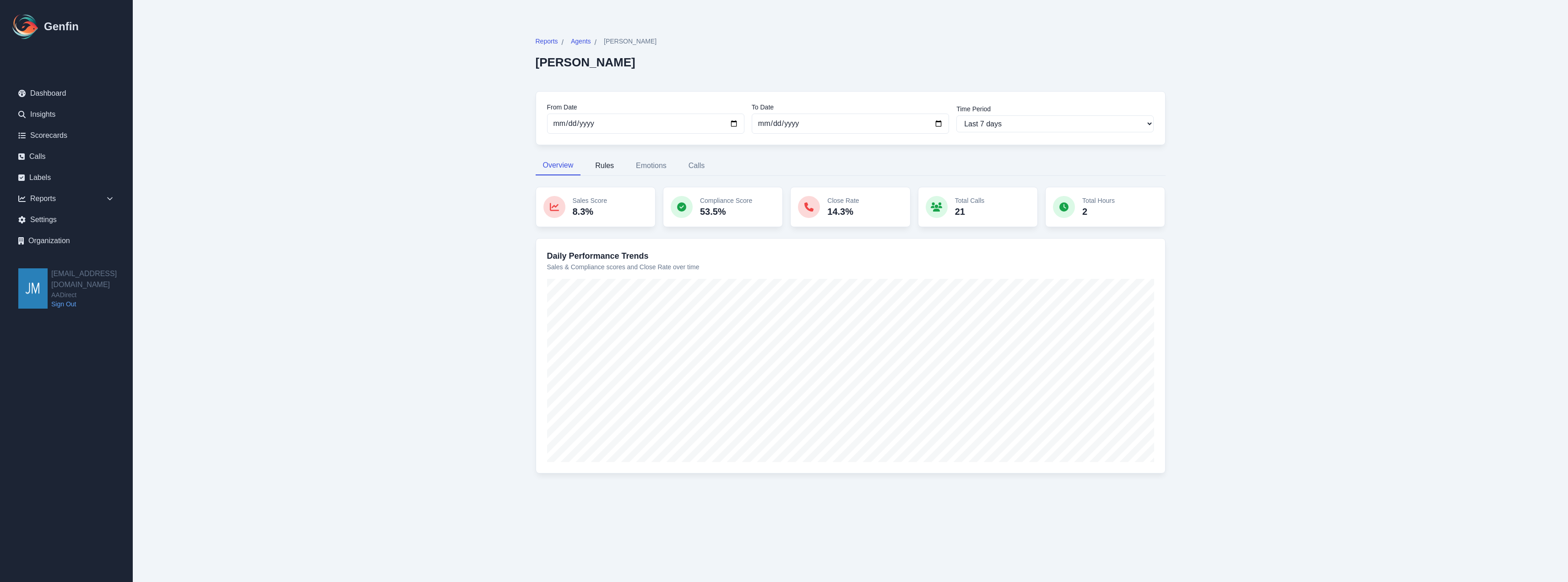
select select "144"
select select "170"
select select "1110"
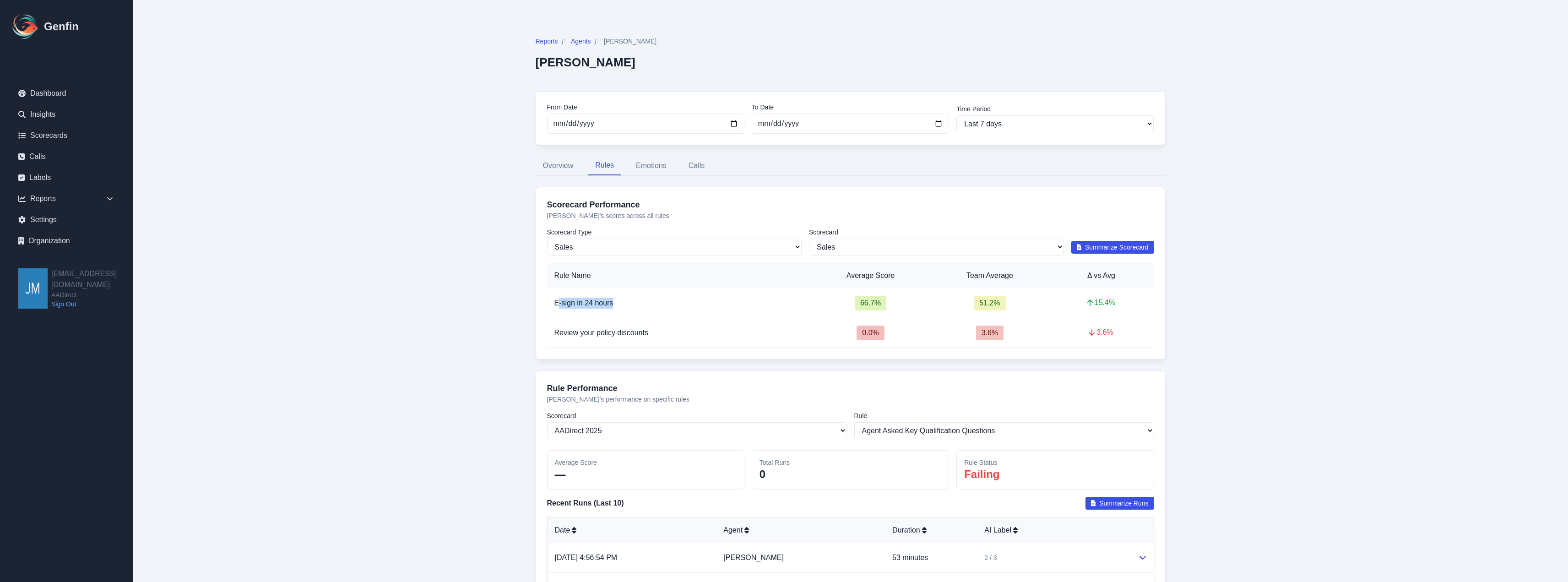
drag, startPoint x: 609, startPoint y: 304, endPoint x: 557, endPoint y: 306, distance: 52.0
click at [557, 306] on td "E-sign in 24 hours" at bounding box center [679, 303] width 263 height 30
click at [681, 305] on td "E-sign in 24 hours" at bounding box center [679, 303] width 263 height 30
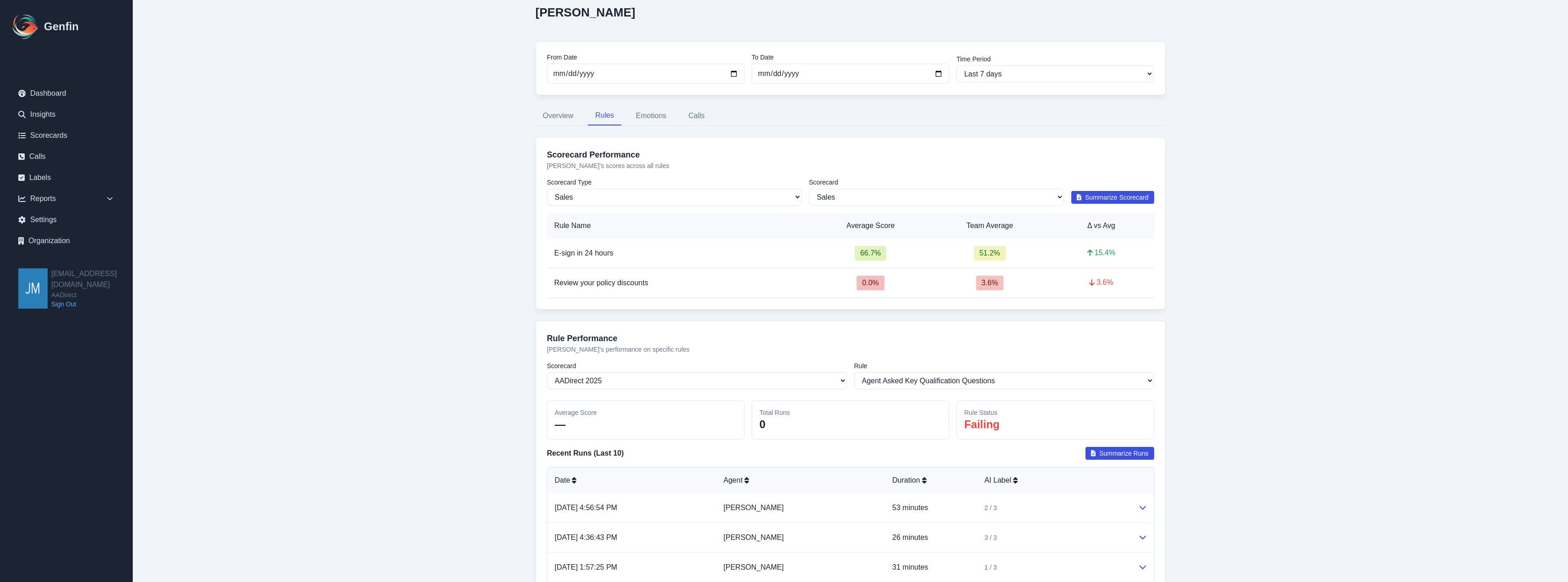
scroll to position [110, 0]
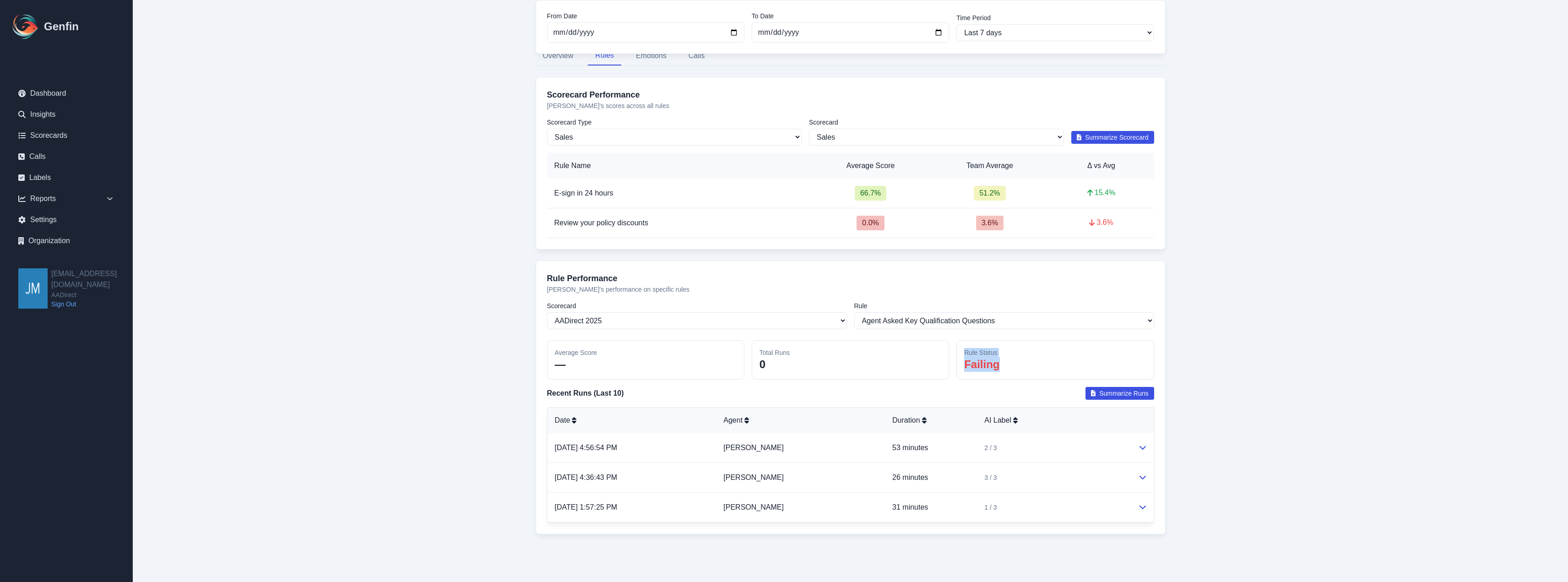
drag, startPoint x: 1003, startPoint y: 361, endPoint x: 934, endPoint y: 361, distance: 69.0
click at [934, 361] on div "Average Score — Total Runs 0 Rule Status Failing" at bounding box center [850, 359] width 607 height 39
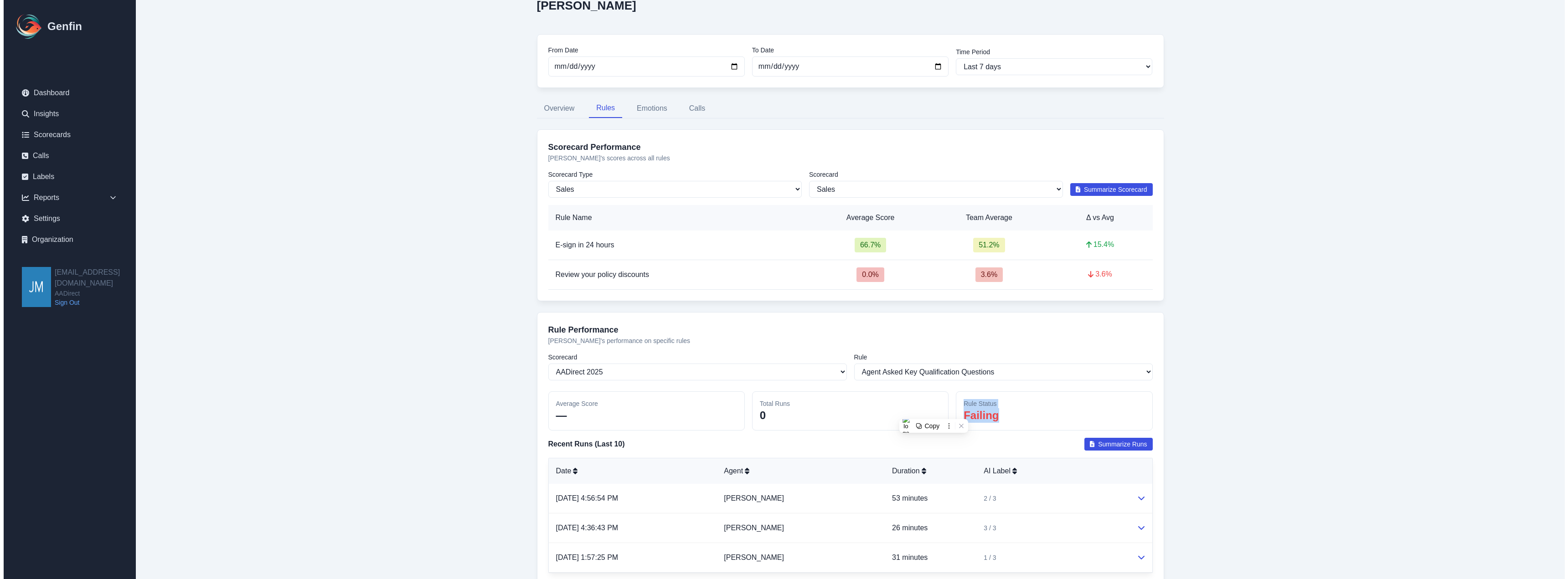
scroll to position [0, 0]
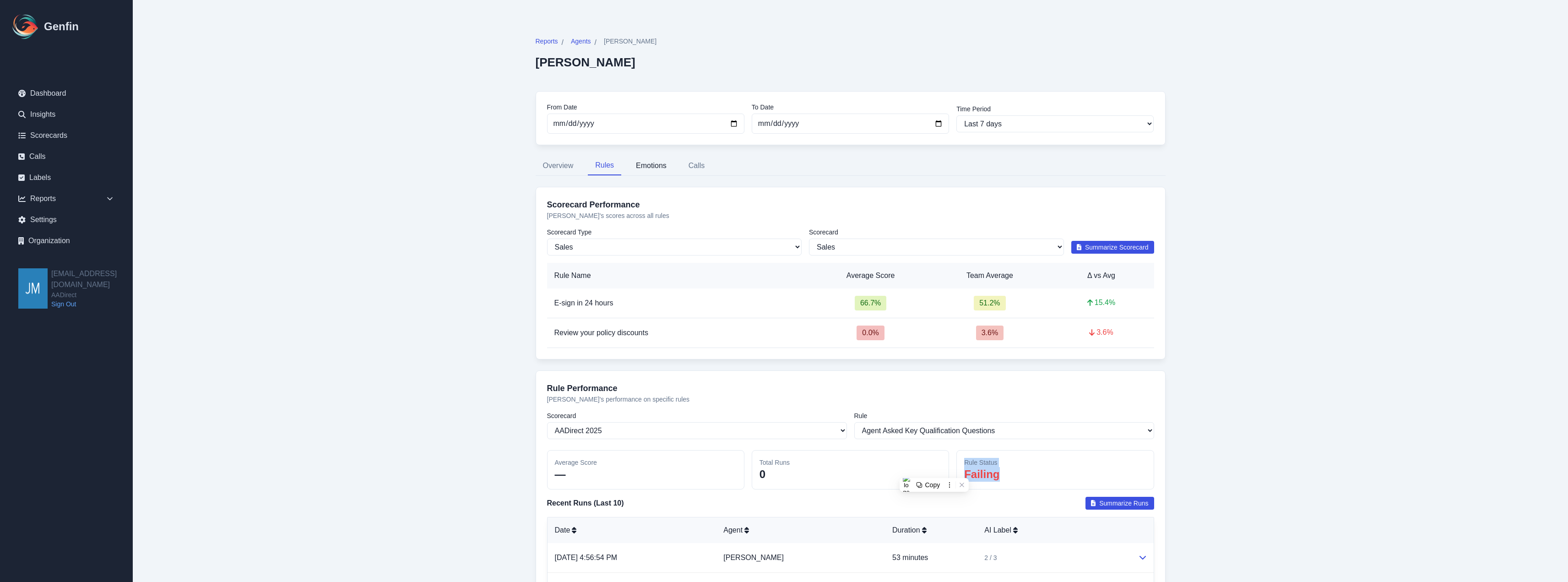
click at [654, 166] on button "Emotions" at bounding box center [651, 165] width 45 height 19
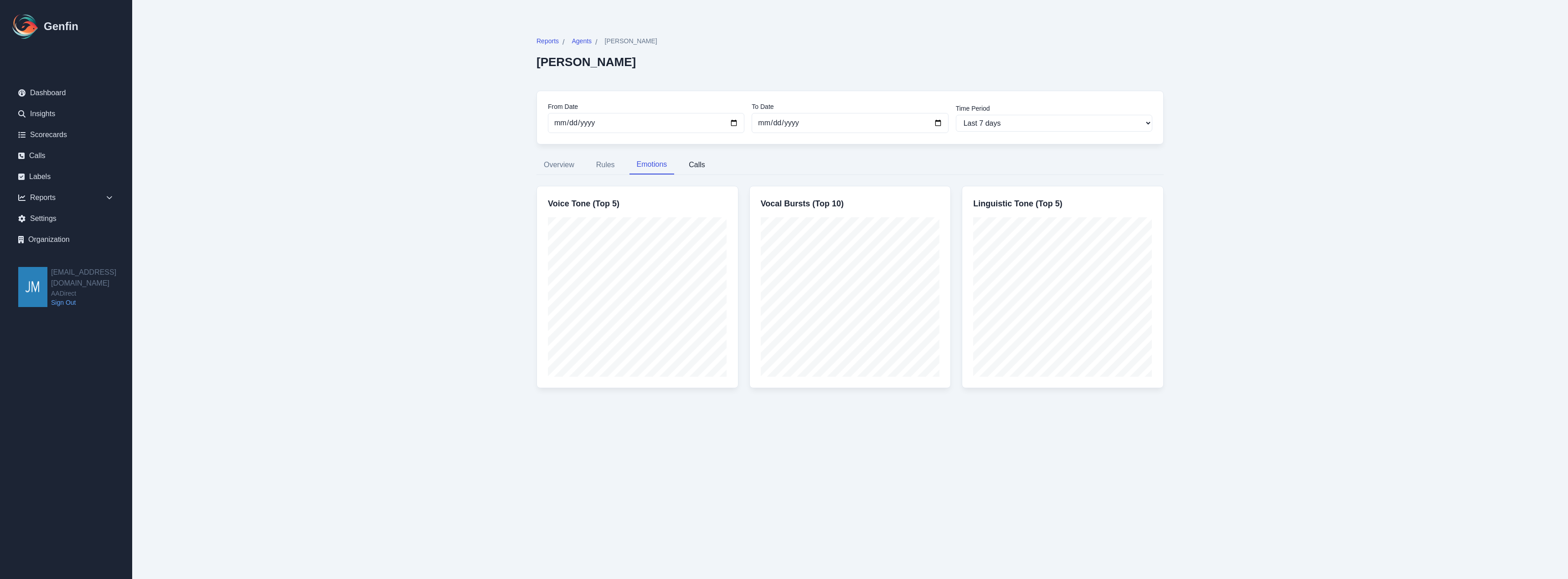
click at [696, 165] on button "Calls" at bounding box center [697, 164] width 31 height 19
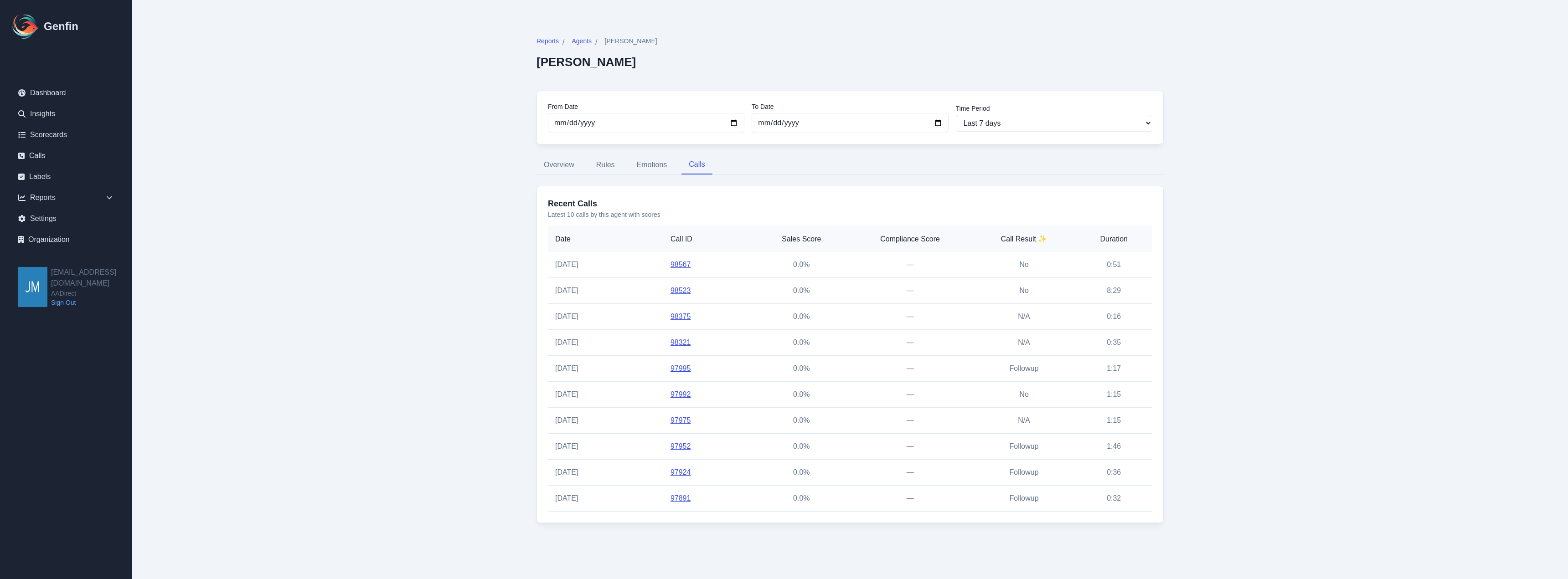
click at [678, 269] on td "98567" at bounding box center [709, 265] width 92 height 26
click at [685, 366] on link "97995" at bounding box center [681, 368] width 21 height 8
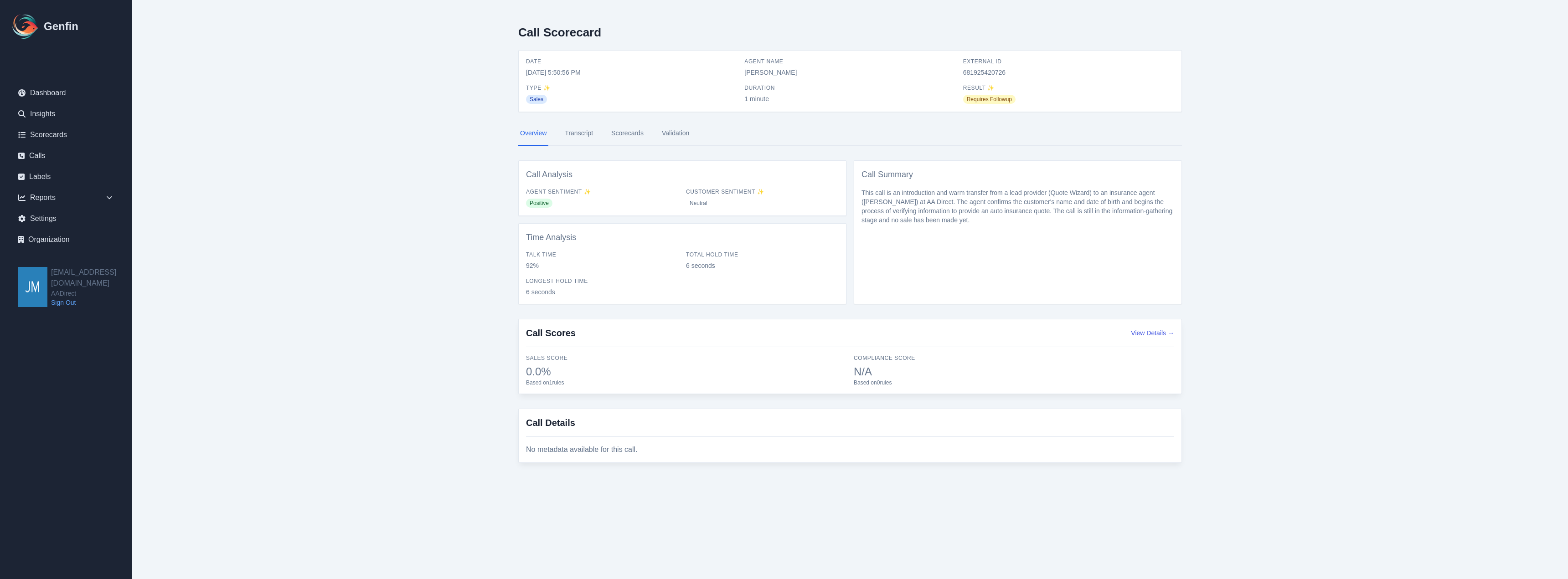
click at [1153, 335] on button "View Details →" at bounding box center [1152, 333] width 43 height 9
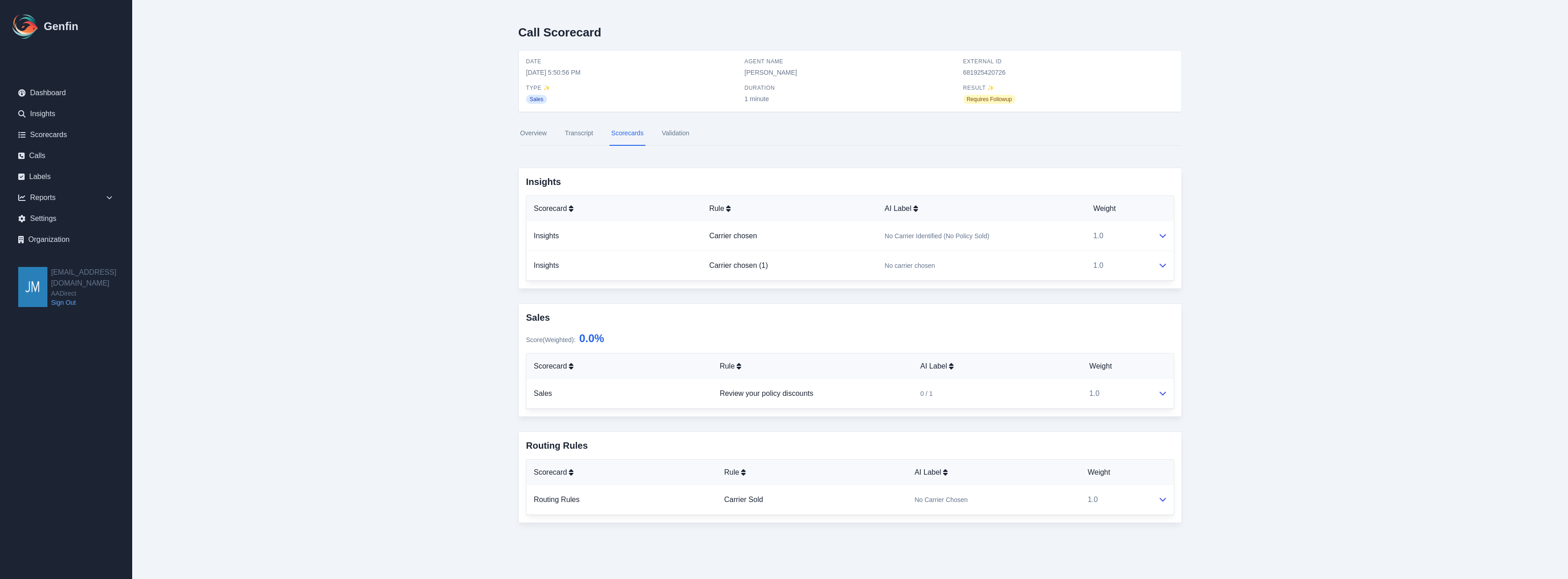
click at [580, 135] on link "Transcript" at bounding box center [579, 133] width 32 height 24
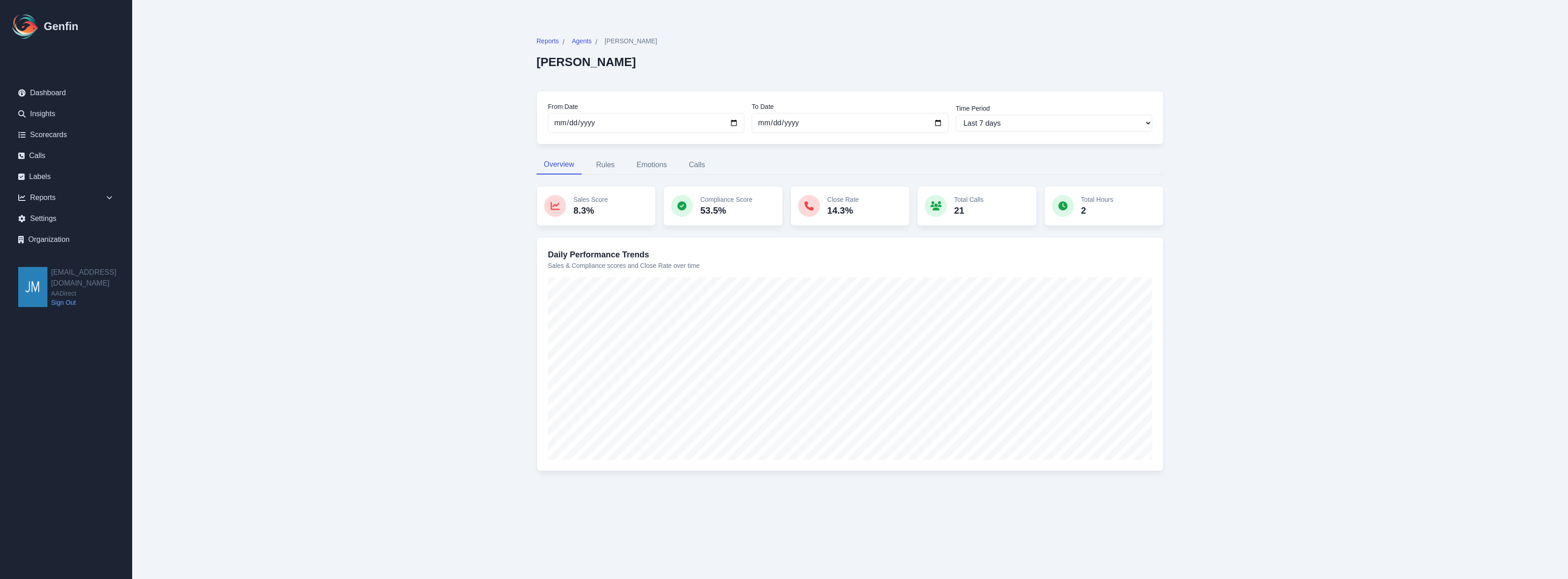
click at [369, 92] on main "Reports / Agents / [PERSON_NAME] [PERSON_NAME] From Date [DATE] To Date [DATE] …" at bounding box center [850, 259] width 1436 height 518
click at [931, 206] on icon at bounding box center [936, 206] width 12 height 9
drag, startPoint x: 956, startPoint y: 204, endPoint x: 970, endPoint y: 203, distance: 14.0
click at [956, 204] on div "Total Calls 21" at bounding box center [968, 206] width 30 height 22
click at [970, 202] on p "Total Calls" at bounding box center [968, 199] width 30 height 9
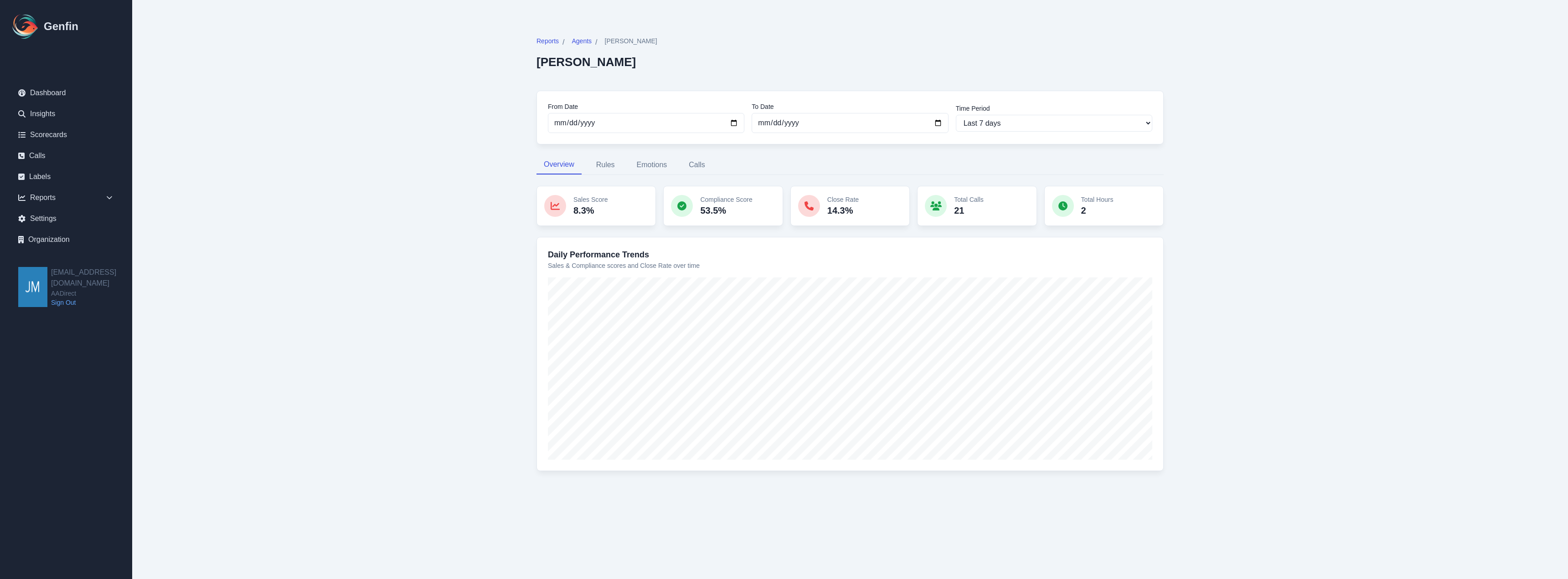
click at [1166, 137] on div "Reports / Agents / [PERSON_NAME] [PERSON_NAME] From Date [DATE] To Date [DATE] …" at bounding box center [850, 259] width 663 height 482
click at [1226, 148] on main "Reports / Agents / [PERSON_NAME] [PERSON_NAME] From Date [DATE] To Date [DATE] …" at bounding box center [850, 259] width 1436 height 518
click at [43, 152] on link "Calls" at bounding box center [66, 156] width 110 height 18
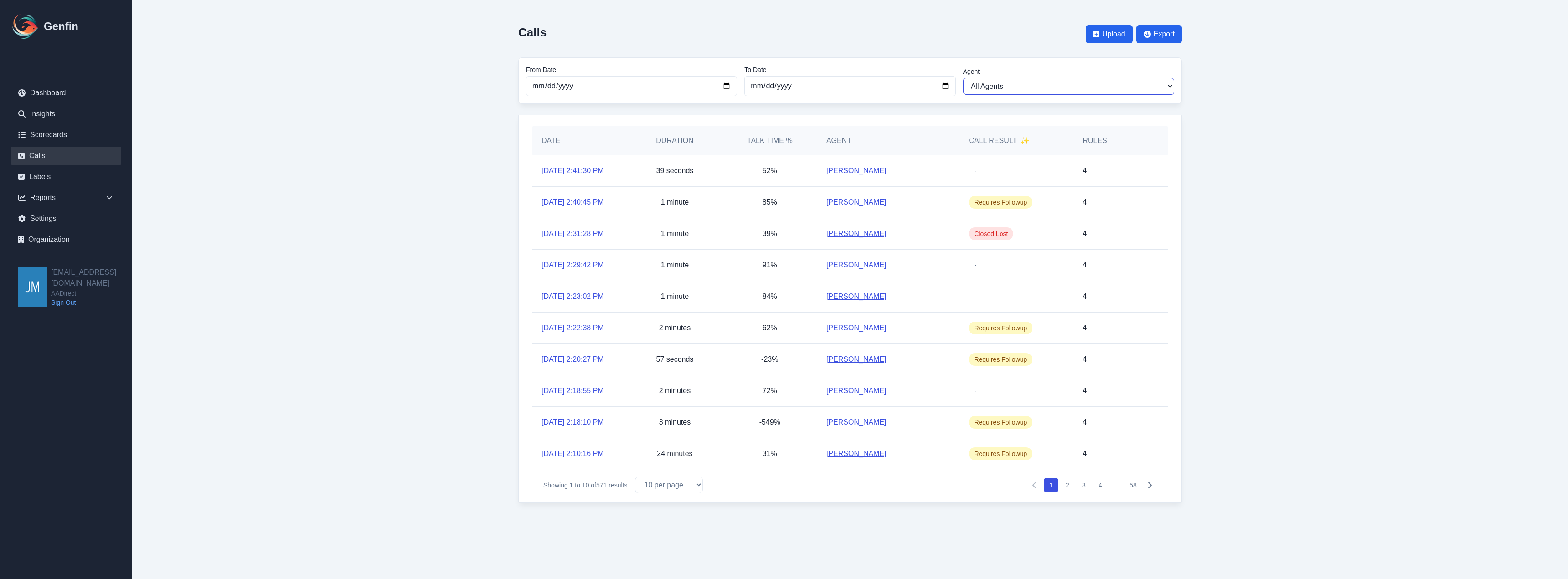
click at [1168, 86] on select "All Agents [PERSON_NAME] [PERSON_NAME] [PERSON_NAME] [PERSON_NAME] [PERSON_NAME…" at bounding box center [1068, 86] width 211 height 17
select select "[PERSON_NAME]"
click at [963, 78] on select "All Agents [PERSON_NAME] [PERSON_NAME] [PERSON_NAME] [PERSON_NAME] [PERSON_NAME…" at bounding box center [1068, 86] width 211 height 17
select select "[PERSON_NAME]"
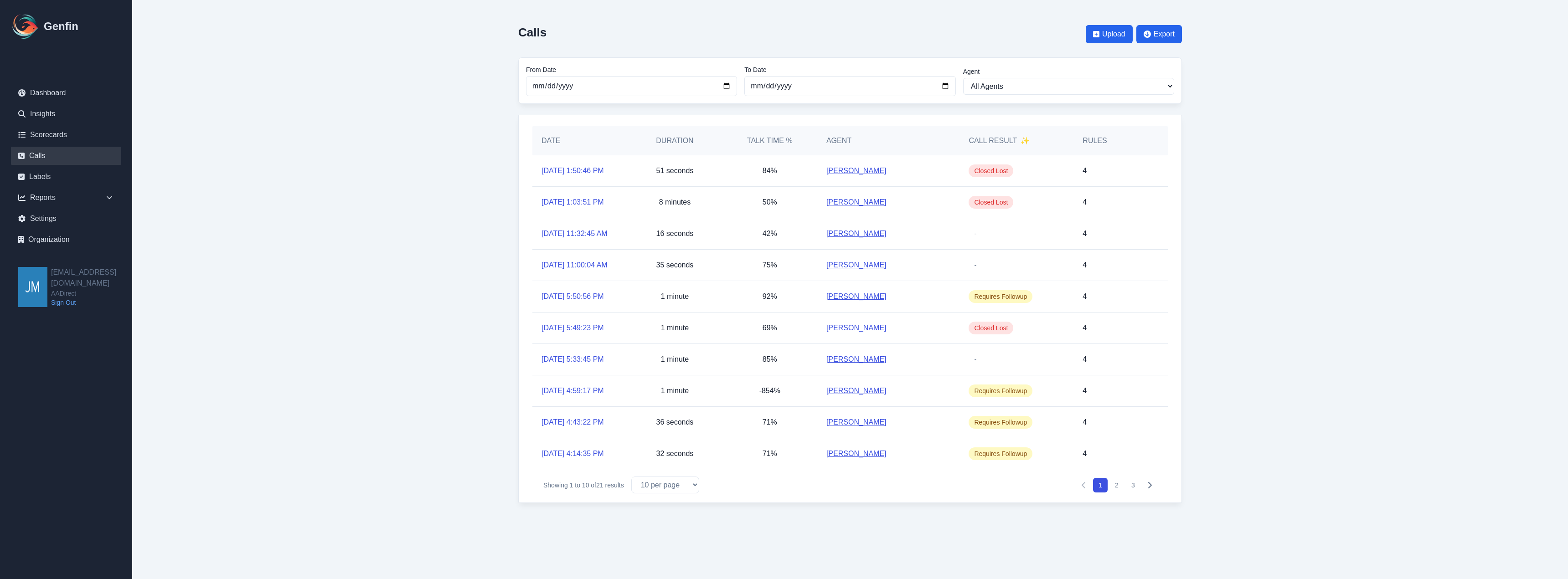
click at [861, 170] on link "[PERSON_NAME]" at bounding box center [856, 171] width 60 height 11
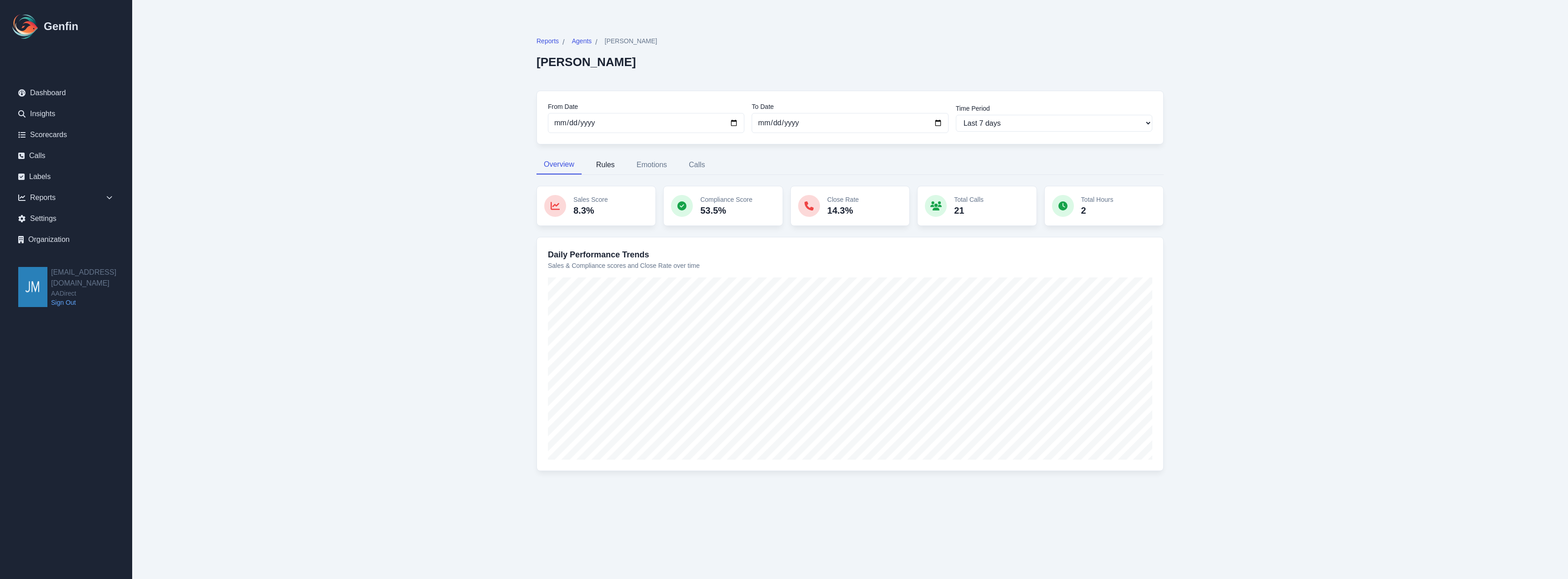
click at [611, 166] on button "Rules" at bounding box center [605, 164] width 33 height 19
select select "144"
select select "170"
select select "1110"
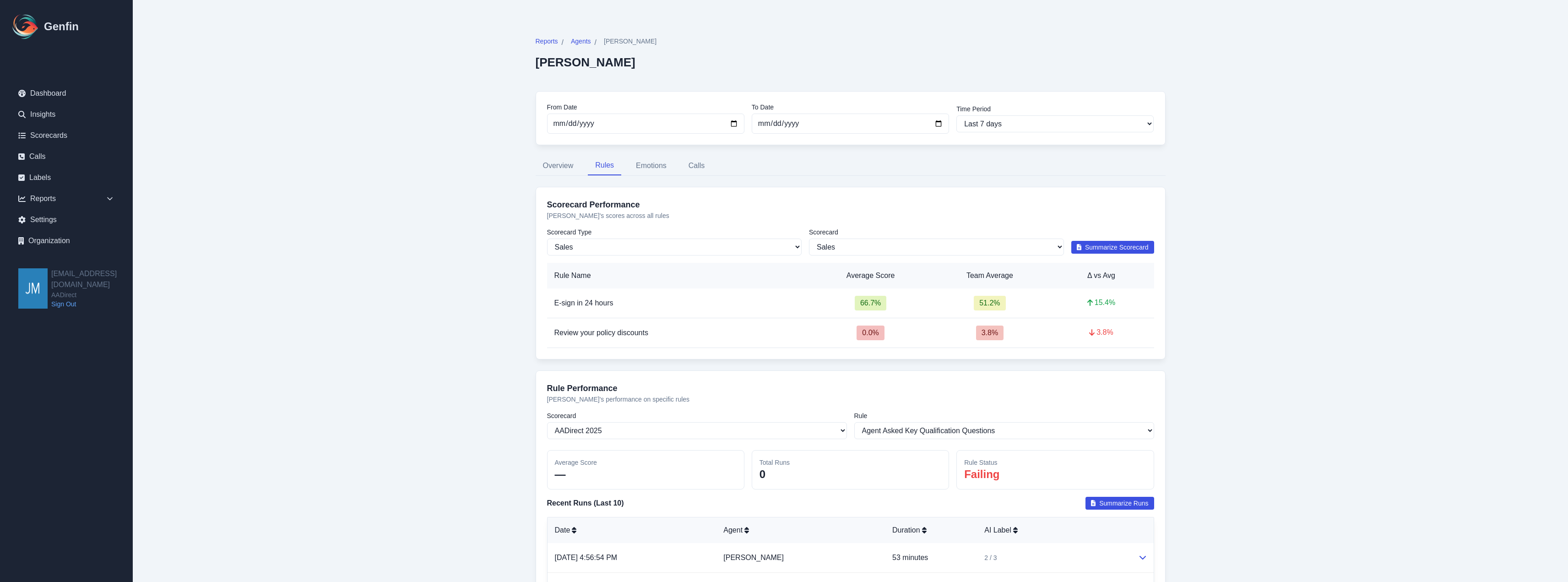
click at [1111, 245] on span "Summarize Scorecard" at bounding box center [1117, 247] width 64 height 9
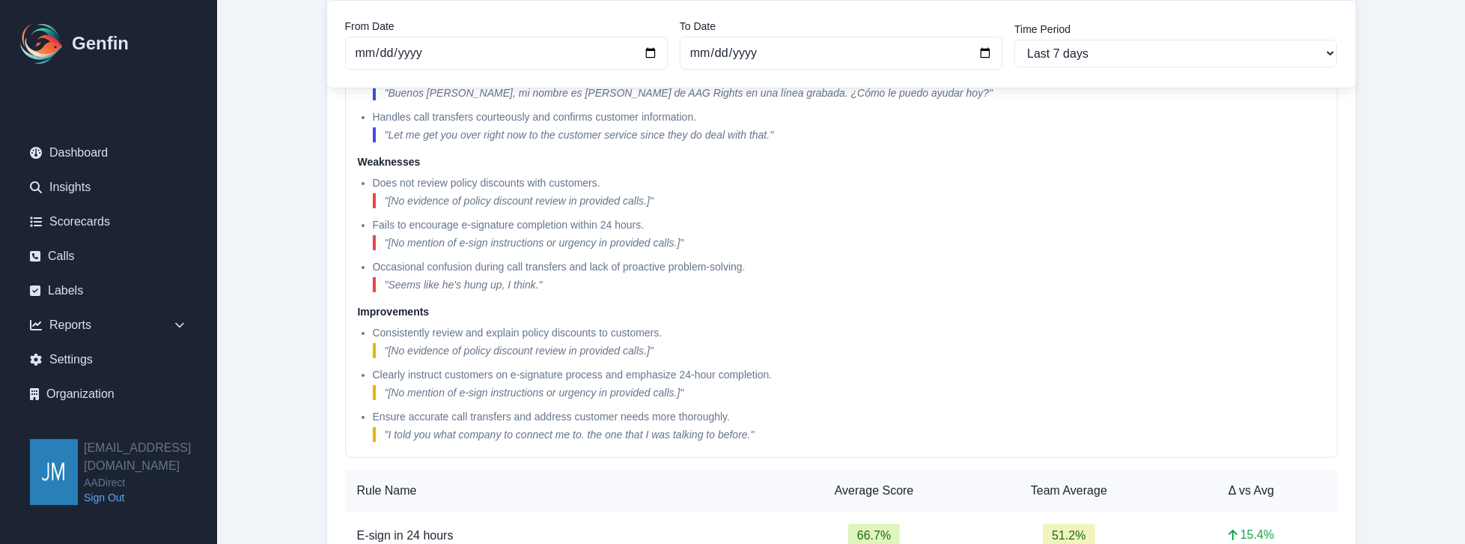
scroll to position [556, 0]
drag, startPoint x: 657, startPoint y: 214, endPoint x: 371, endPoint y: 216, distance: 286.8
click at [371, 216] on ul "Does not review policy discounts with customers. " [No evidence of policy disco…" at bounding box center [841, 229] width 967 height 117
click at [467, 260] on p "Occasional confusion during call transfers and lack of proactive problem-solvin…" at bounding box center [849, 262] width 953 height 15
drag, startPoint x: 465, startPoint y: 258, endPoint x: 749, endPoint y: 258, distance: 283.8
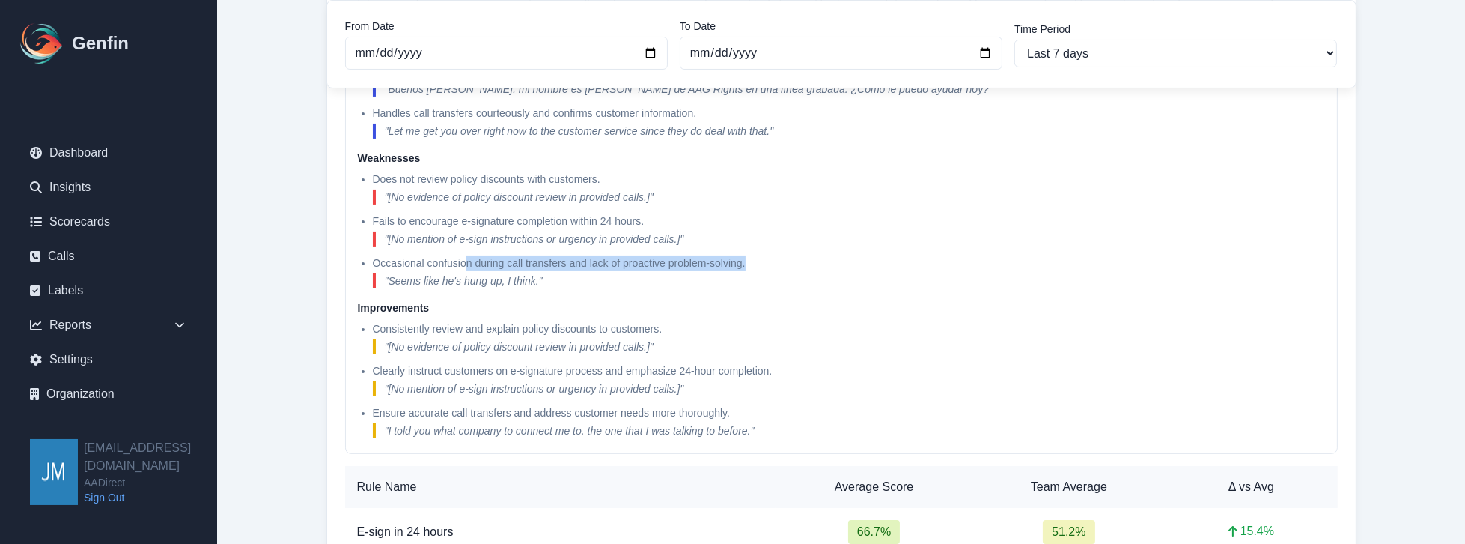
click at [749, 258] on p "Occasional confusion during call transfers and lack of proactive problem-solvin…" at bounding box center [849, 262] width 953 height 15
click at [789, 255] on p "Occasional confusion during call transfers and lack of proactive problem-solvin…" at bounding box center [849, 262] width 953 height 15
drag, startPoint x: 507, startPoint y: 277, endPoint x: 536, endPoint y: 275, distance: 29.3
click at [536, 275] on blockquote "" Seems like he's hung up, I think. "" at bounding box center [849, 280] width 953 height 15
click at [566, 273] on blockquote "" Seems like he's hung up, I think. "" at bounding box center [849, 280] width 953 height 15
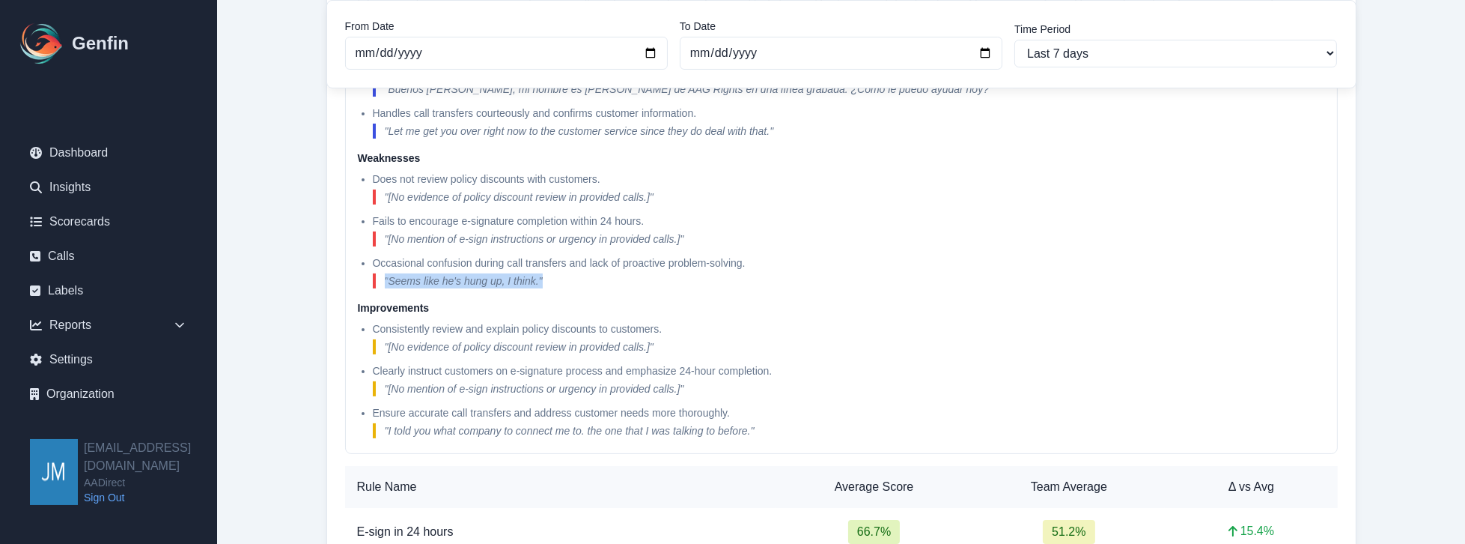
drag, startPoint x: 554, startPoint y: 276, endPoint x: 374, endPoint y: 280, distance: 179.8
click at [374, 280] on blockquote "" Seems like he's hung up, I think. "" at bounding box center [849, 280] width 953 height 15
click at [632, 273] on blockquote "" Seems like he's hung up, I think. "" at bounding box center [849, 280] width 953 height 15
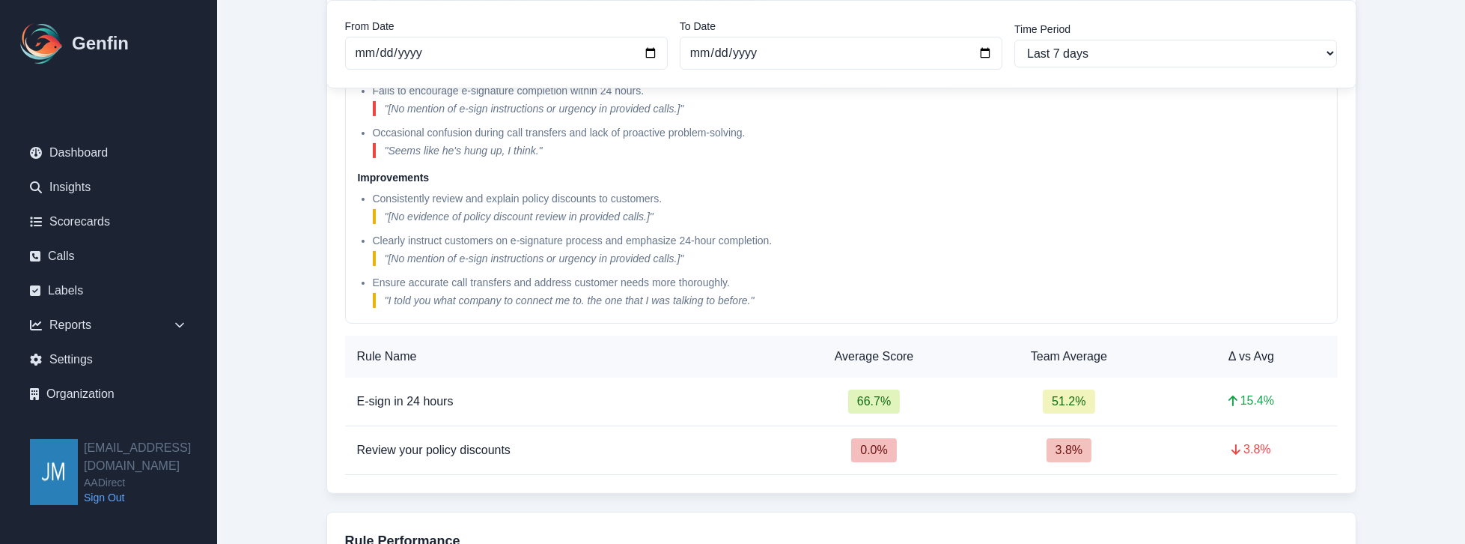
scroll to position [727, 0]
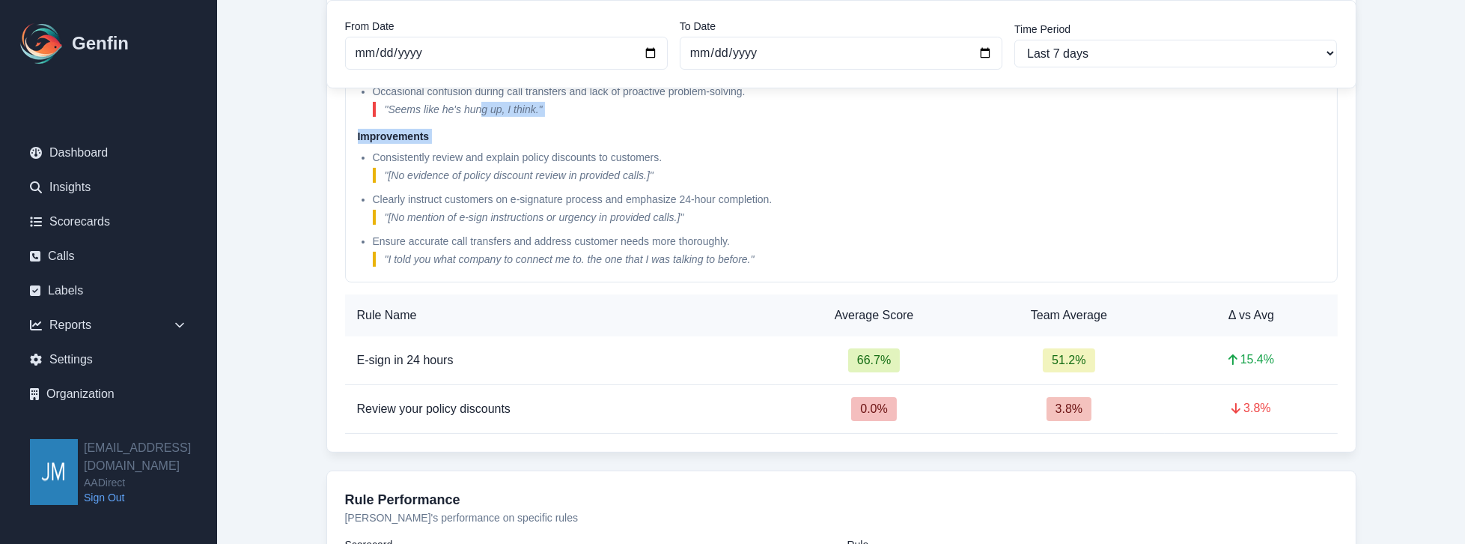
drag, startPoint x: 369, startPoint y: 154, endPoint x: 480, endPoint y: 108, distance: 120.2
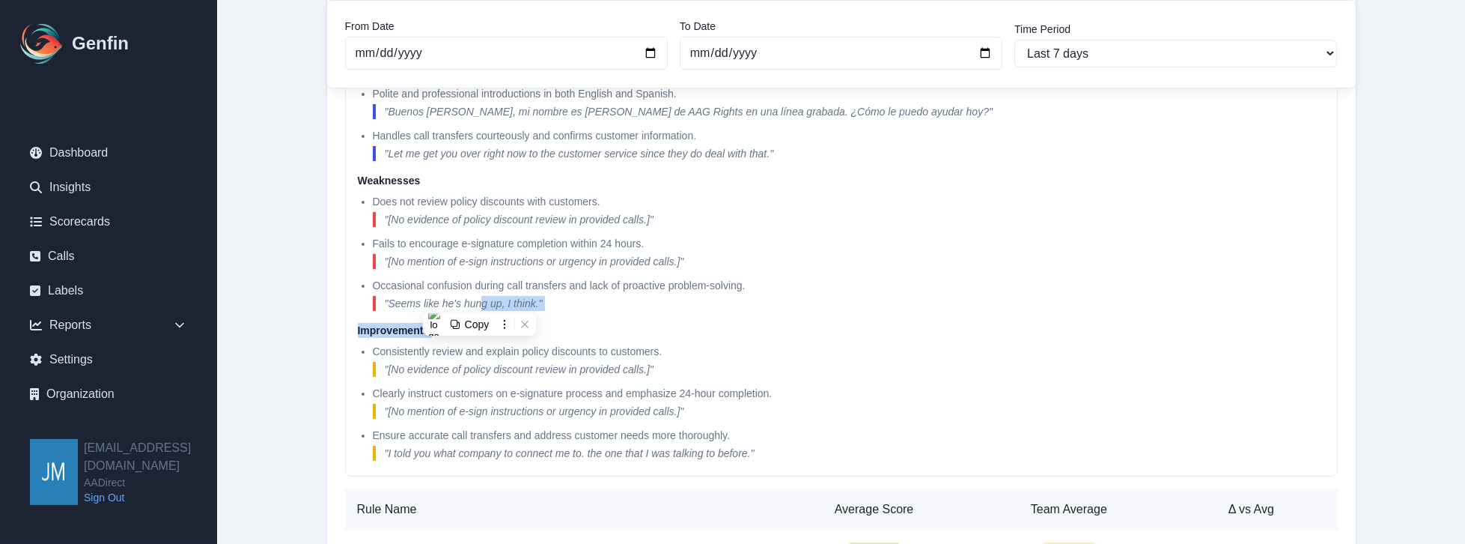
scroll to position [513, 0]
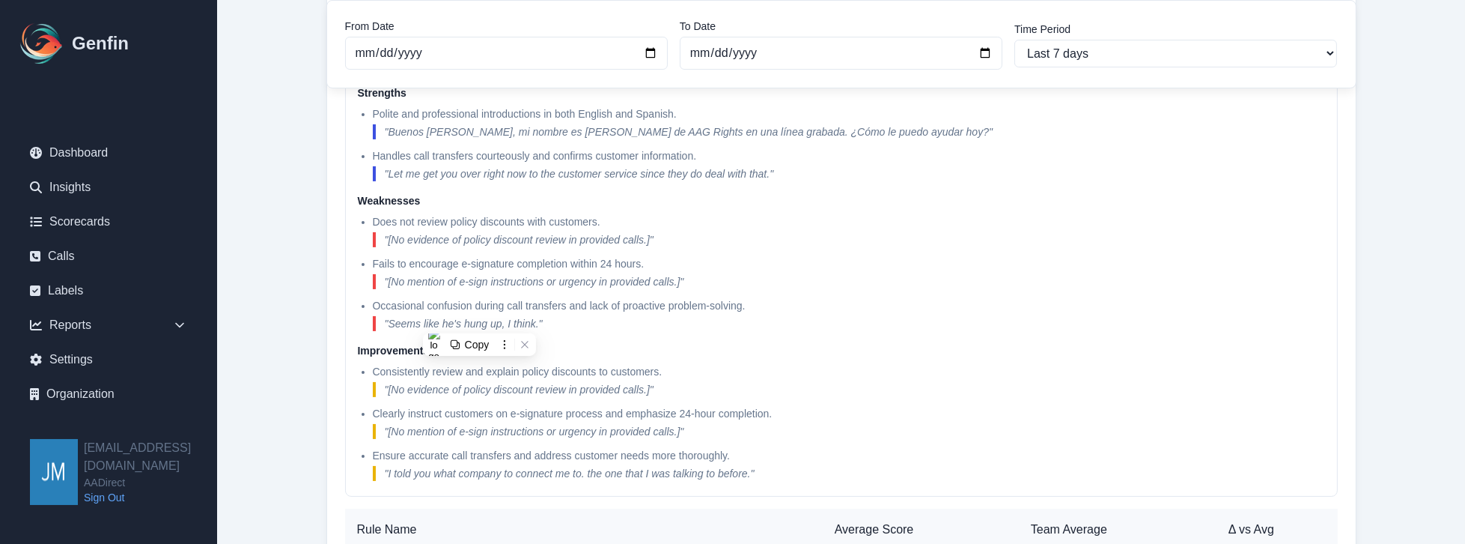
drag, startPoint x: 371, startPoint y: 249, endPoint x: 401, endPoint y: 240, distance: 30.6
click at [372, 246] on ul "Does not review policy discounts with customers. " [No evidence of policy disco…" at bounding box center [841, 272] width 967 height 117
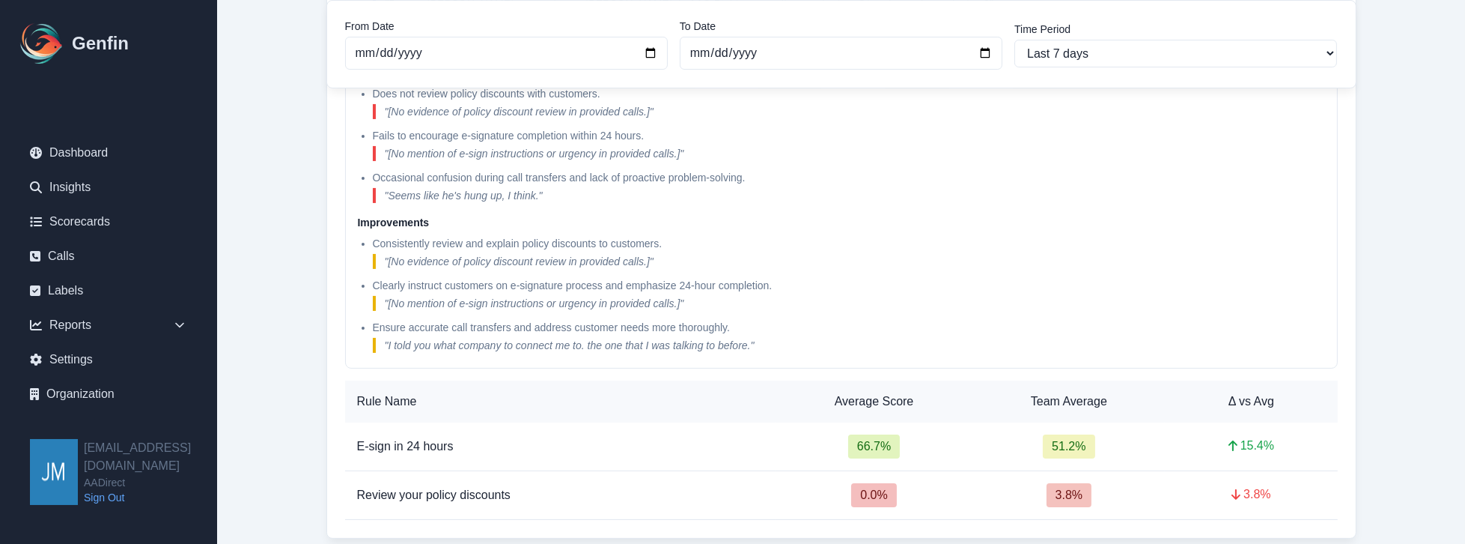
scroll to position [642, 0]
click at [371, 240] on ul "Consistently review and explain policy discounts to customers. " [No evidence o…" at bounding box center [841, 293] width 967 height 117
click at [654, 255] on blockquote "" [No evidence of policy discount review in provided calls.] "" at bounding box center [849, 260] width 953 height 15
click at [744, 322] on p "Ensure accurate call transfers and address customer needs more thoroughly." at bounding box center [849, 326] width 953 height 15
click at [753, 338] on blockquote "" I told you what company to connect me to. the one that I was talking to befor…" at bounding box center [849, 344] width 953 height 15
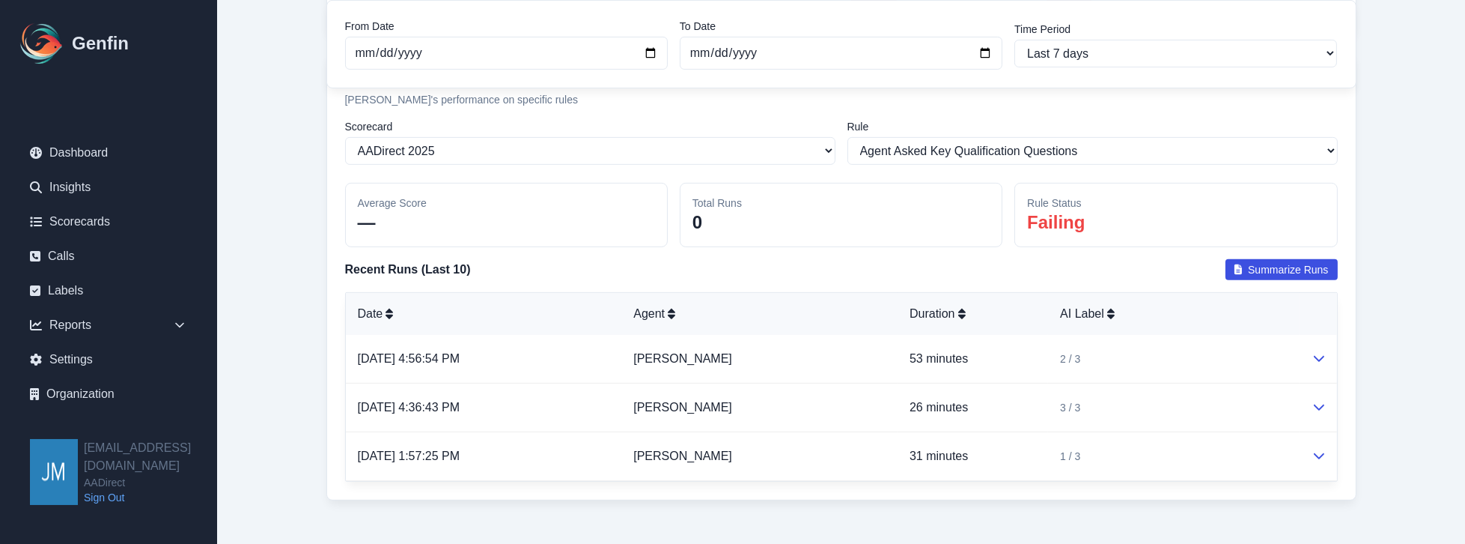
scroll to position [1171, 0]
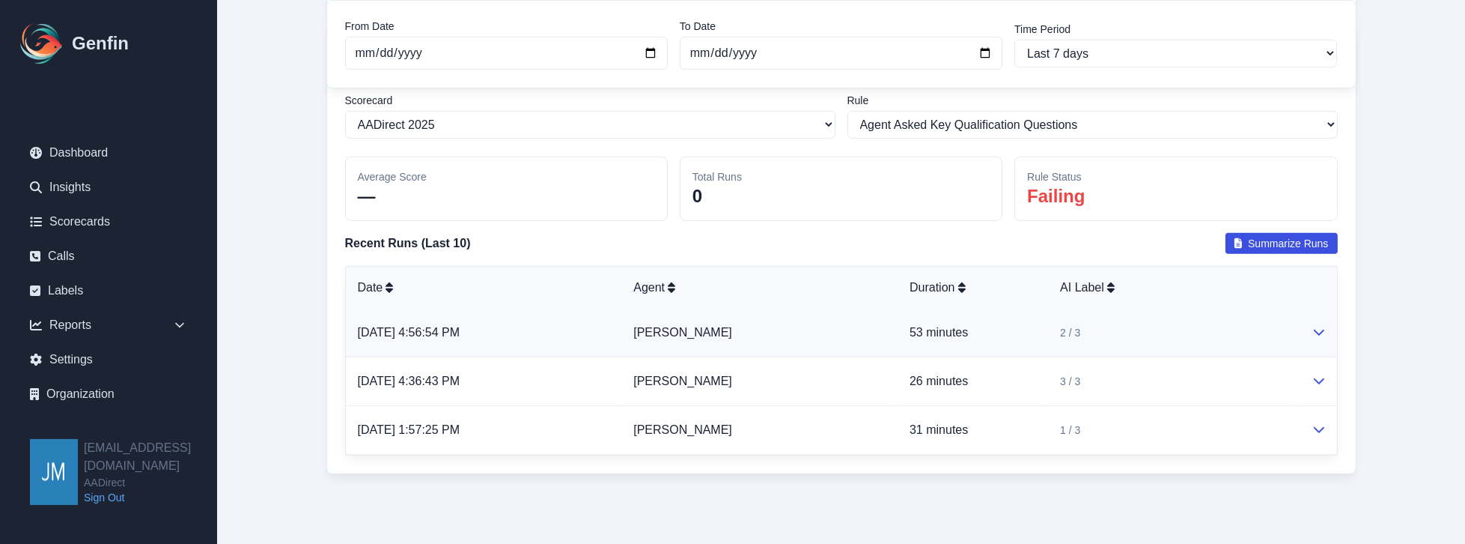
click at [944, 326] on p "53 minutes" at bounding box center [973, 332] width 127 height 18
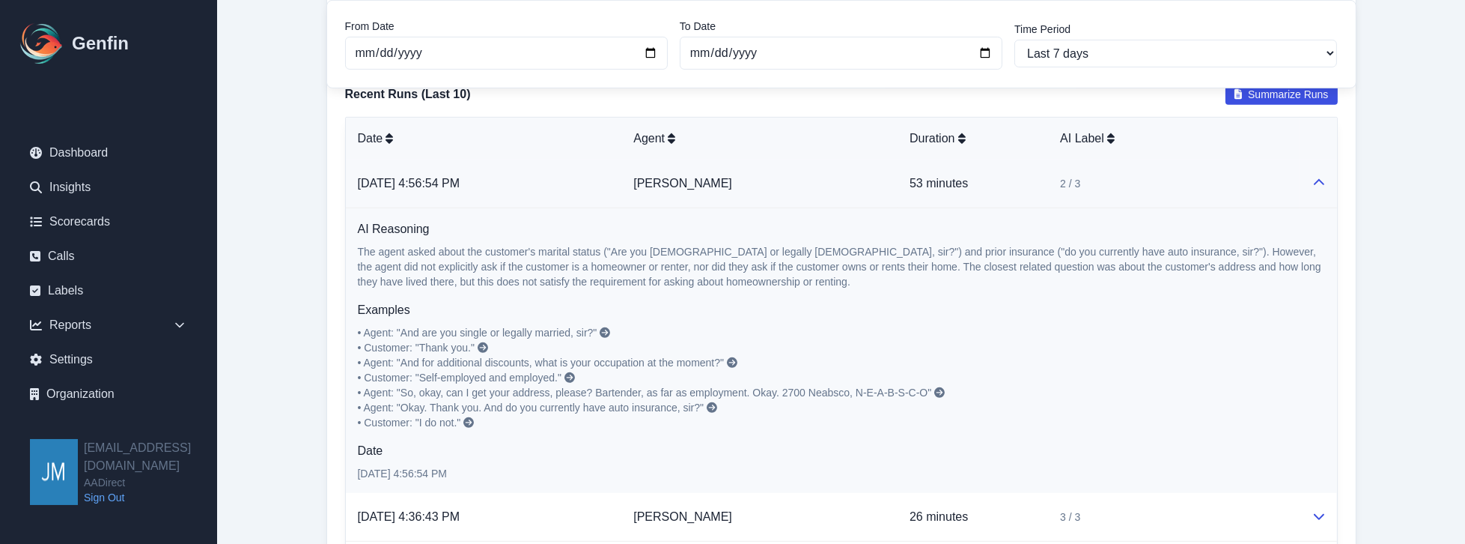
scroll to position [1385, 0]
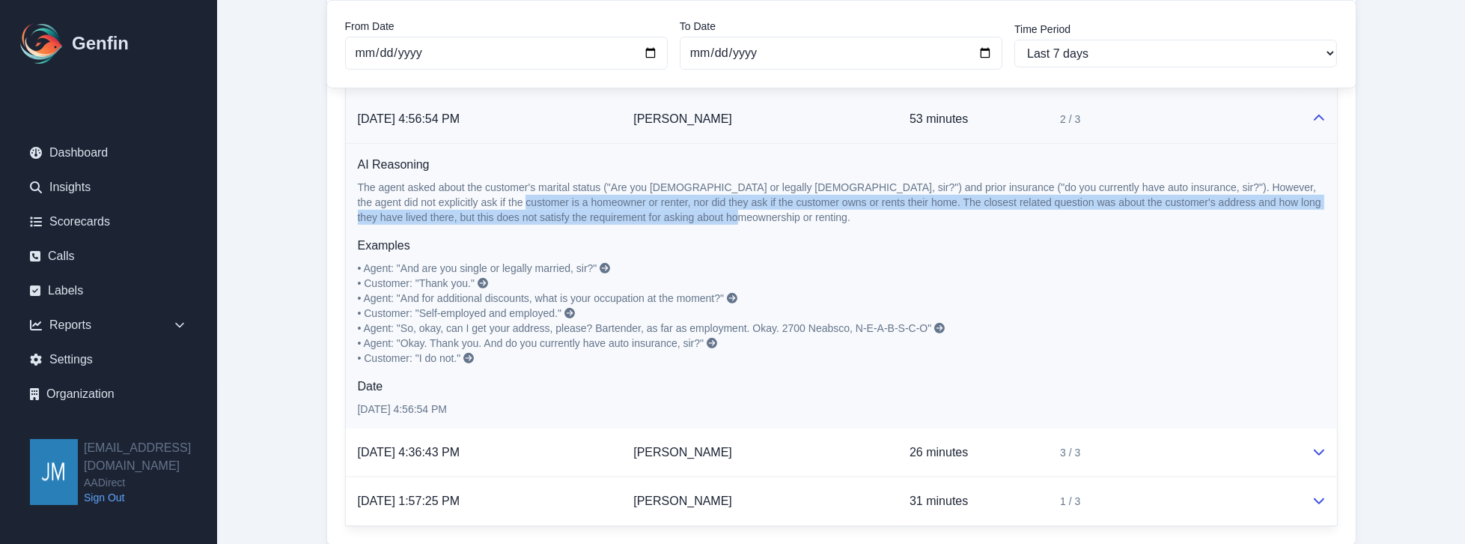
drag, startPoint x: 699, startPoint y: 210, endPoint x: 476, endPoint y: 197, distance: 223.5
click at [476, 197] on p "The agent asked about the customer's marital status ("Are you [DEMOGRAPHIC_DATA…" at bounding box center [841, 202] width 967 height 45
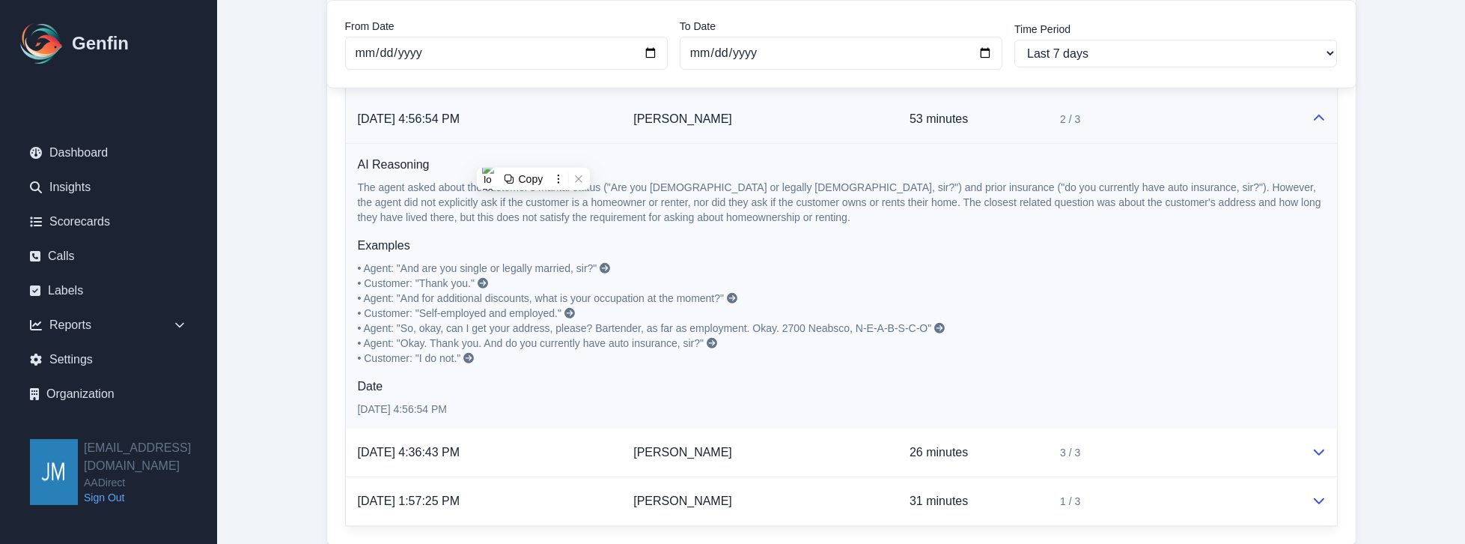
click at [383, 262] on span "• Agent: "And are you single or legally married, sir?"" at bounding box center [478, 268] width 240 height 12
click at [367, 262] on span "• Agent: "And are you single or legally married, sir?"" at bounding box center [478, 268] width 240 height 12
click at [400, 324] on span "• Agent: "So, okay, can I get your address, please? Bartender, as far as employ…" at bounding box center [645, 328] width 574 height 12
click at [401, 324] on span "• Agent: "So, okay, can I get your address, please? Bartender, as far as employ…" at bounding box center [645, 328] width 574 height 12
drag, startPoint x: 400, startPoint y: 320, endPoint x: 560, endPoint y: 323, distance: 160.3
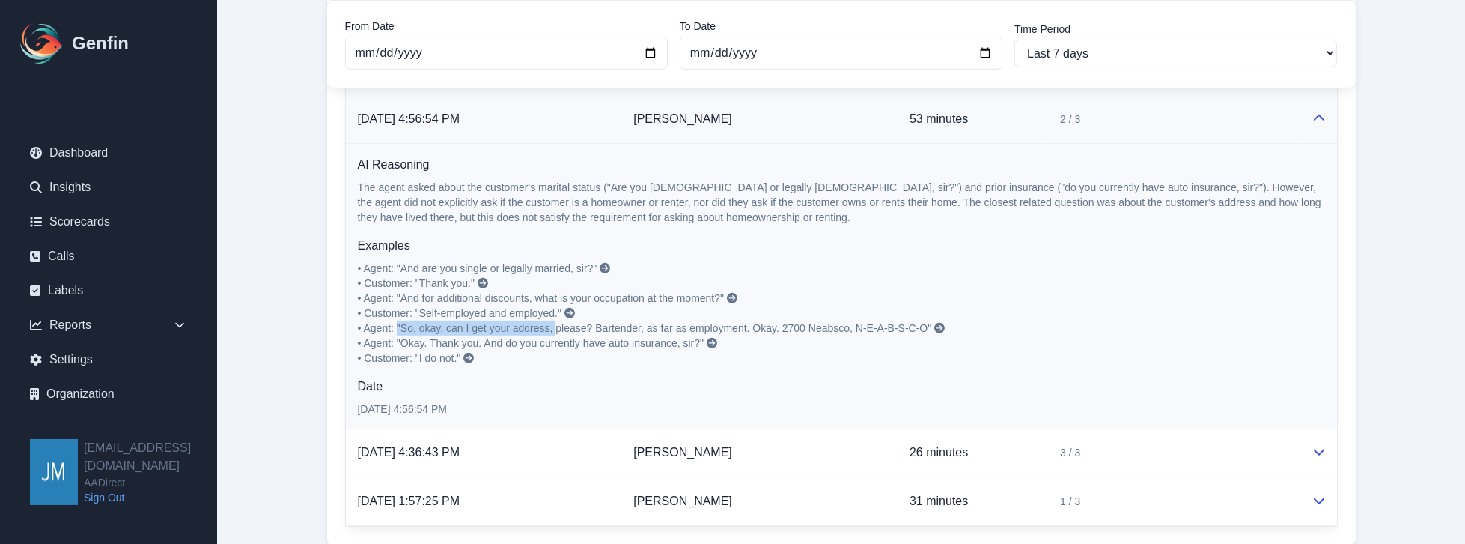
click at [560, 323] on span "• Agent: "So, okay, can I get your address, please? Bartender, as far as employ…" at bounding box center [645, 328] width 574 height 12
drag, startPoint x: 861, startPoint y: 329, endPoint x: 592, endPoint y: 345, distance: 270.1
click at [860, 329] on p "• Agent: "And are you single or legally married, sir?" • Customer: "Thank you."…" at bounding box center [841, 313] width 967 height 105
drag, startPoint x: 527, startPoint y: 360, endPoint x: 510, endPoint y: 348, distance: 21.0
click at [507, 347] on div "AI Reasoning The agent asked about the customer's marital status ("Are you [DEM…" at bounding box center [841, 286] width 967 height 261
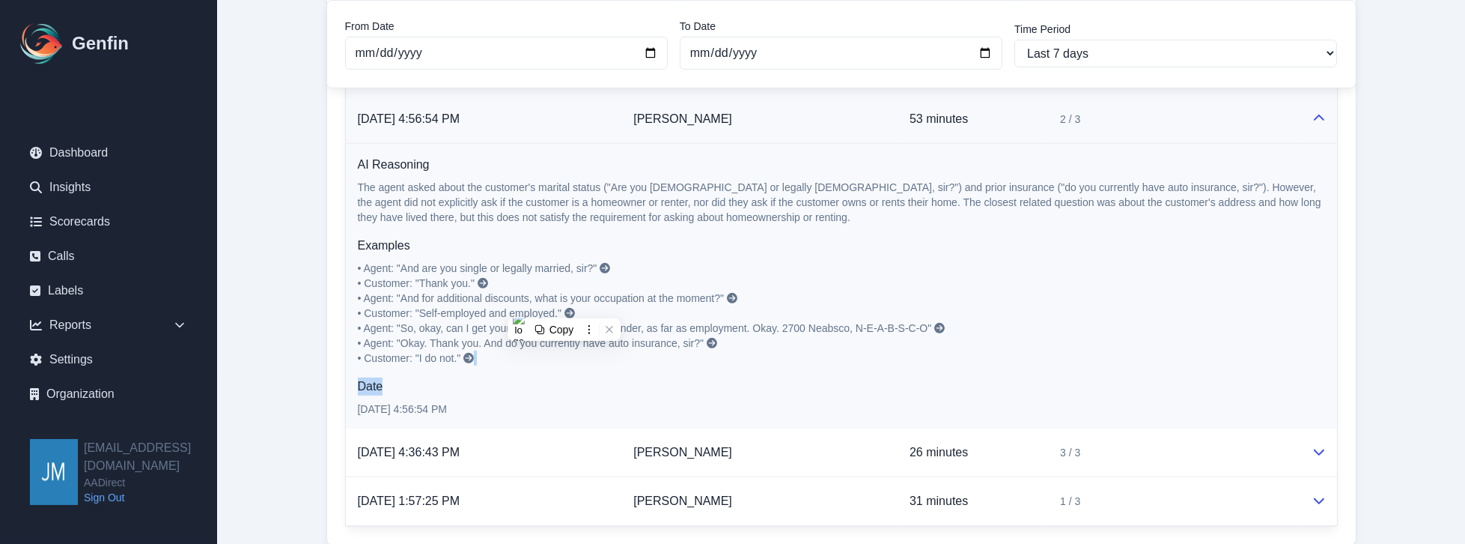
click at [541, 357] on p "• Agent: "And are you single or legally married, sir?" • Customer: "Thank you."…" at bounding box center [841, 313] width 967 height 105
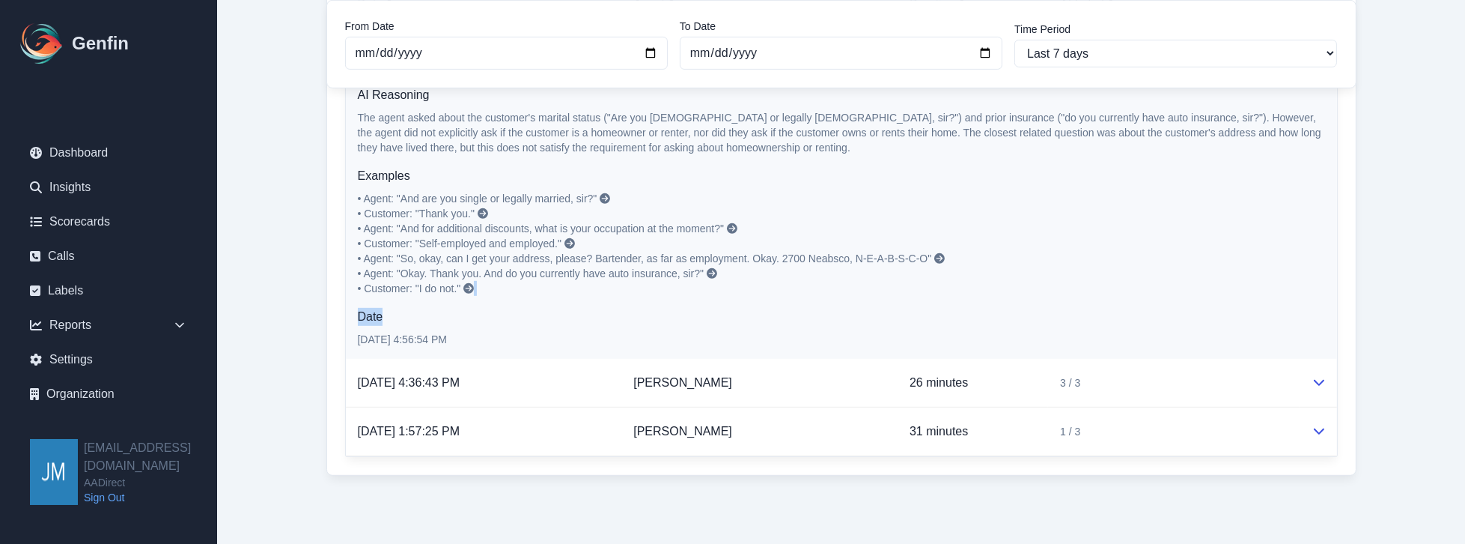
scroll to position [1456, 0]
drag, startPoint x: 1311, startPoint y: 375, endPoint x: 1304, endPoint y: 391, distance: 17.4
click at [1311, 376] on td at bounding box center [1318, 381] width 37 height 49
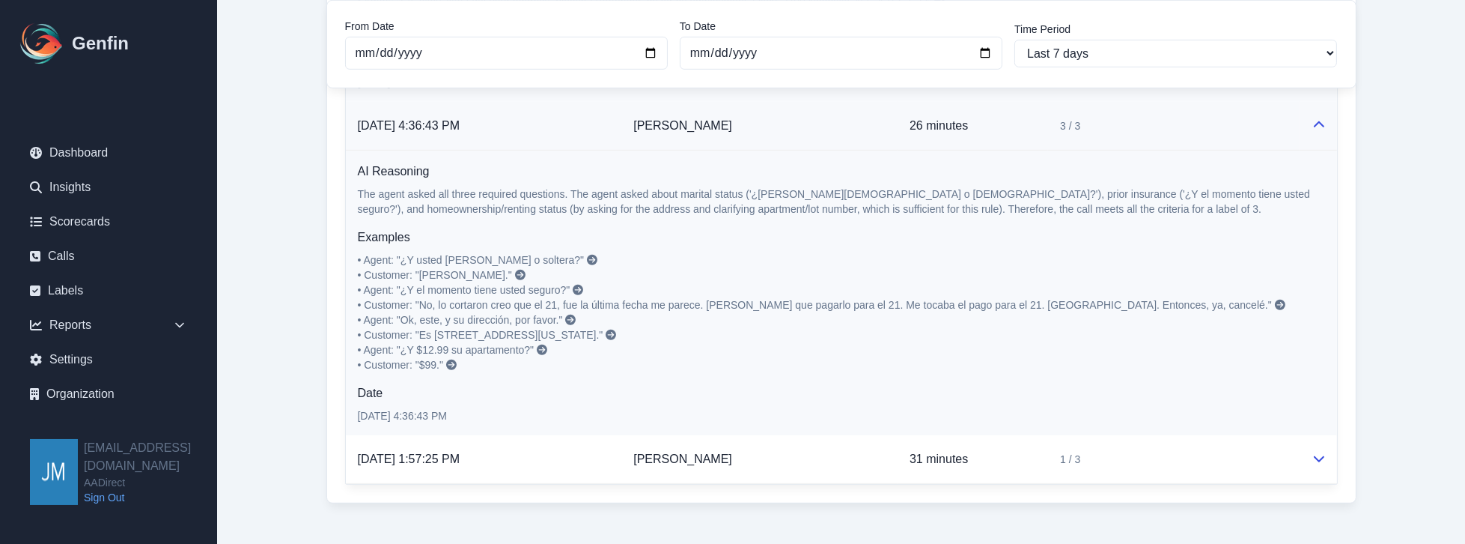
scroll to position [1712, 0]
click at [585, 367] on div "AI Reasoning The agent asked all three required questions. The agent asked abou…" at bounding box center [841, 292] width 967 height 261
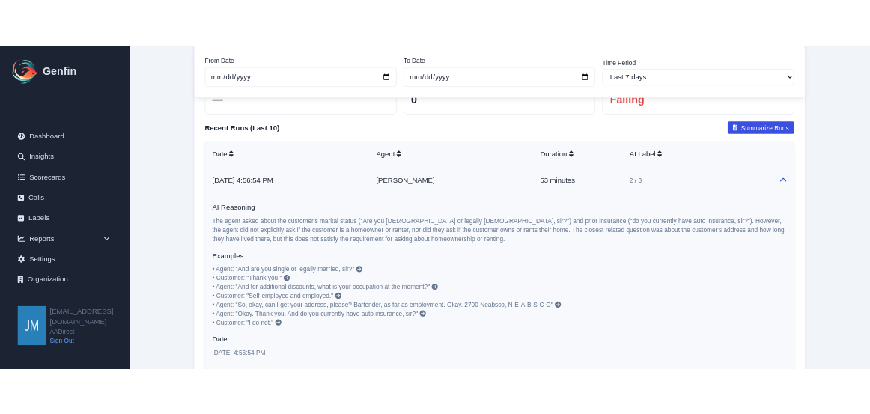
scroll to position [1369, 0]
